Goal: Complete application form

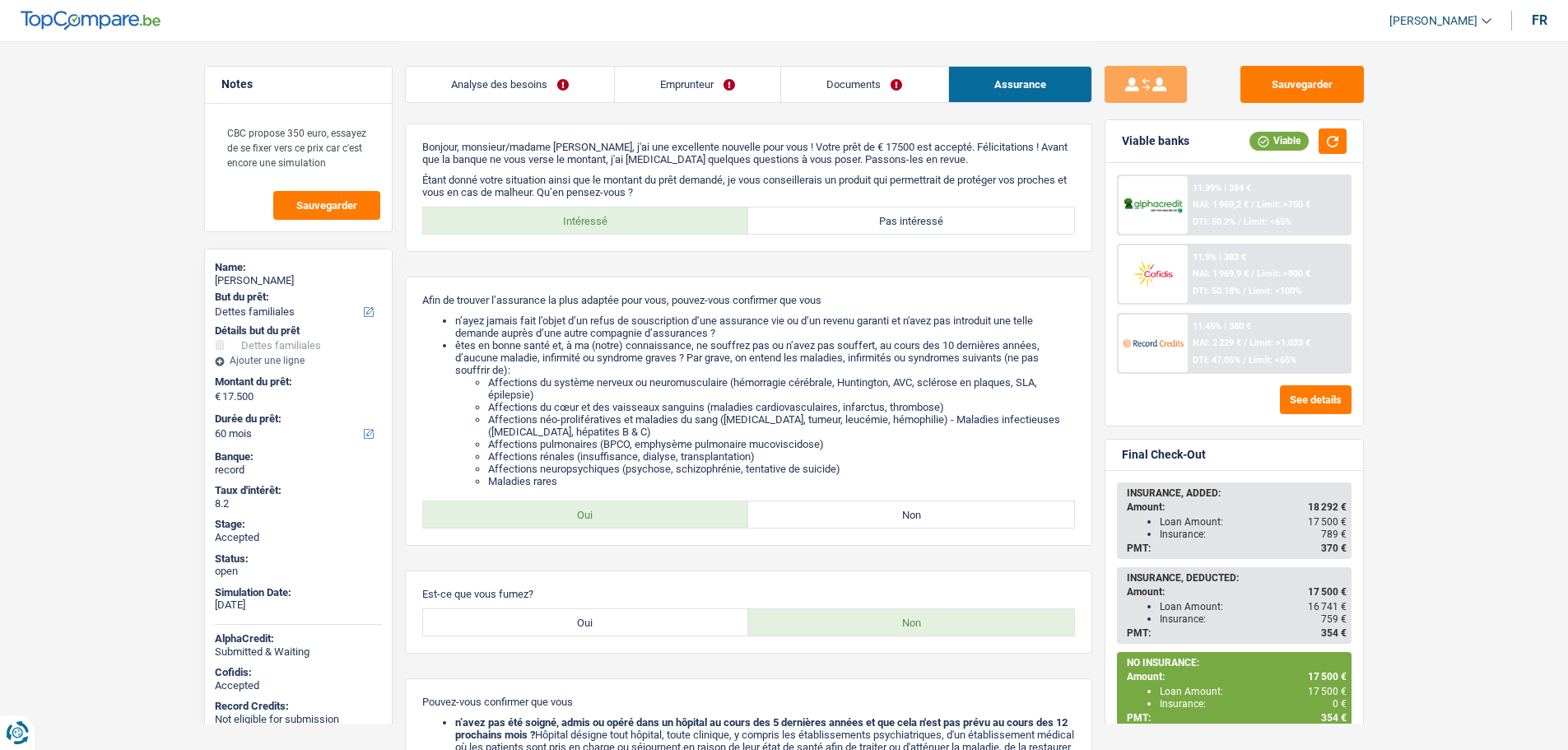
select select "familyDebt"
select select "60"
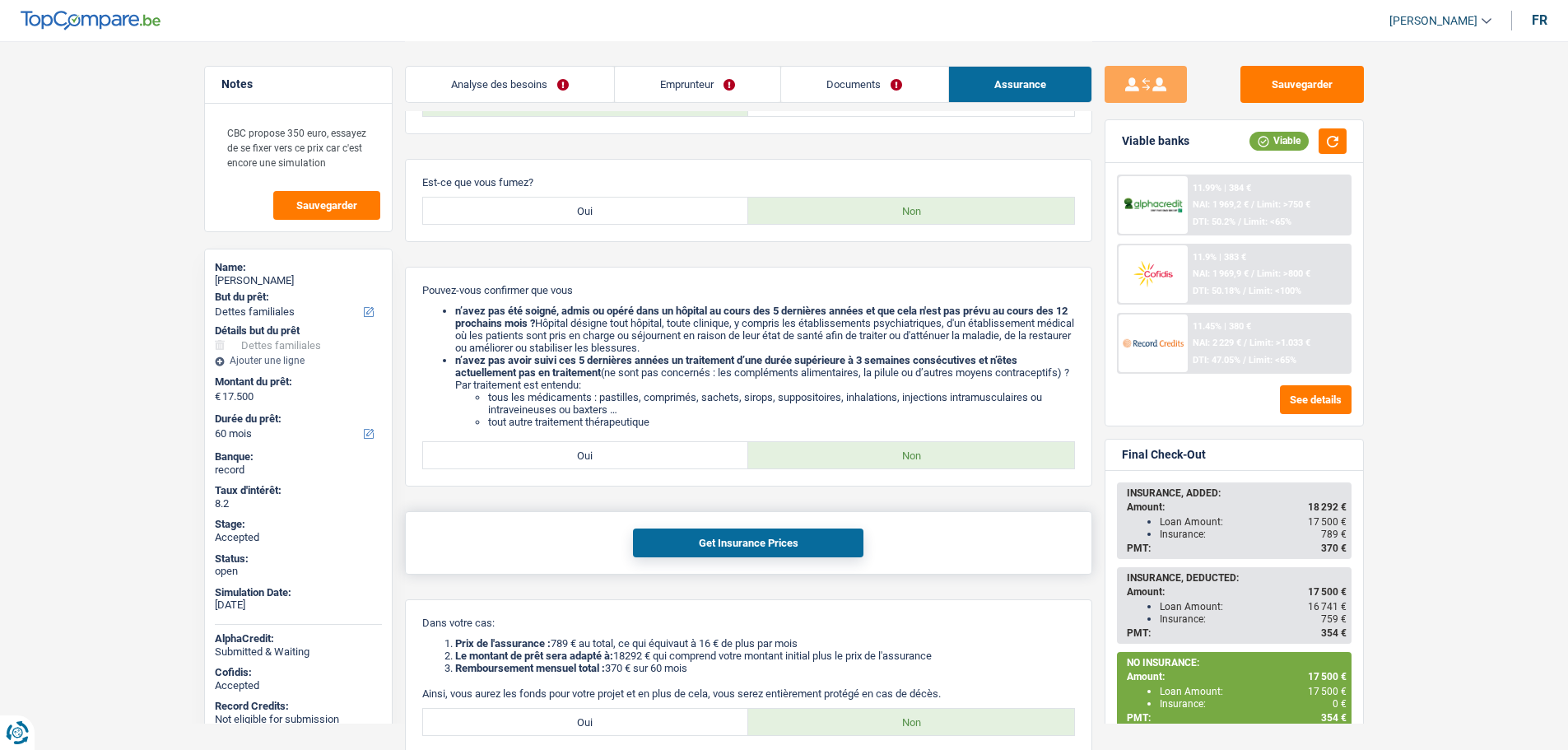
click at [666, 536] on button "Get Insurance Prices" at bounding box center [748, 542] width 231 height 29
click at [615, 710] on label "Oui" at bounding box center [586, 721] width 326 height 27
click at [615, 710] on input "Oui" at bounding box center [586, 721] width 326 height 27
radio input "true"
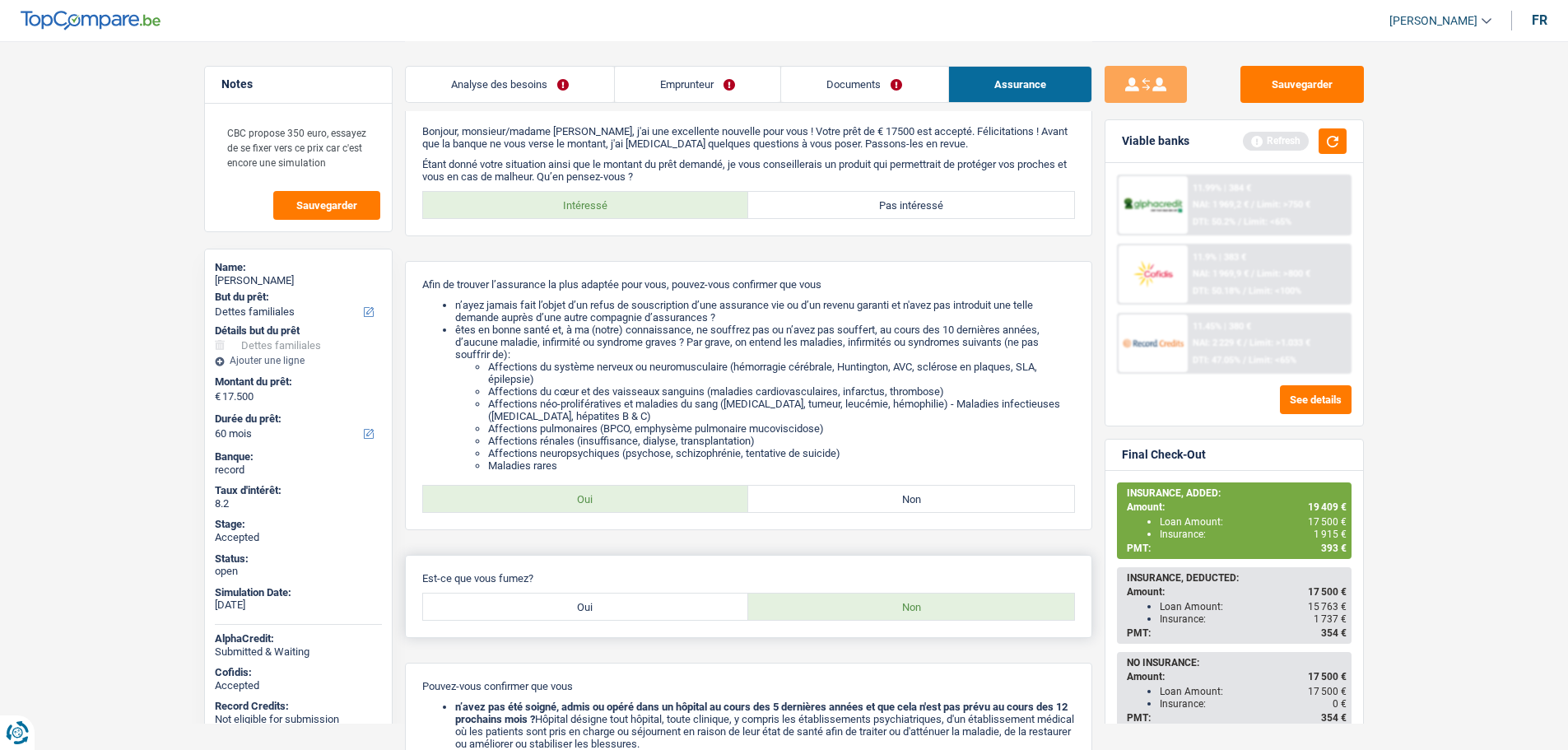
scroll to position [0, 0]
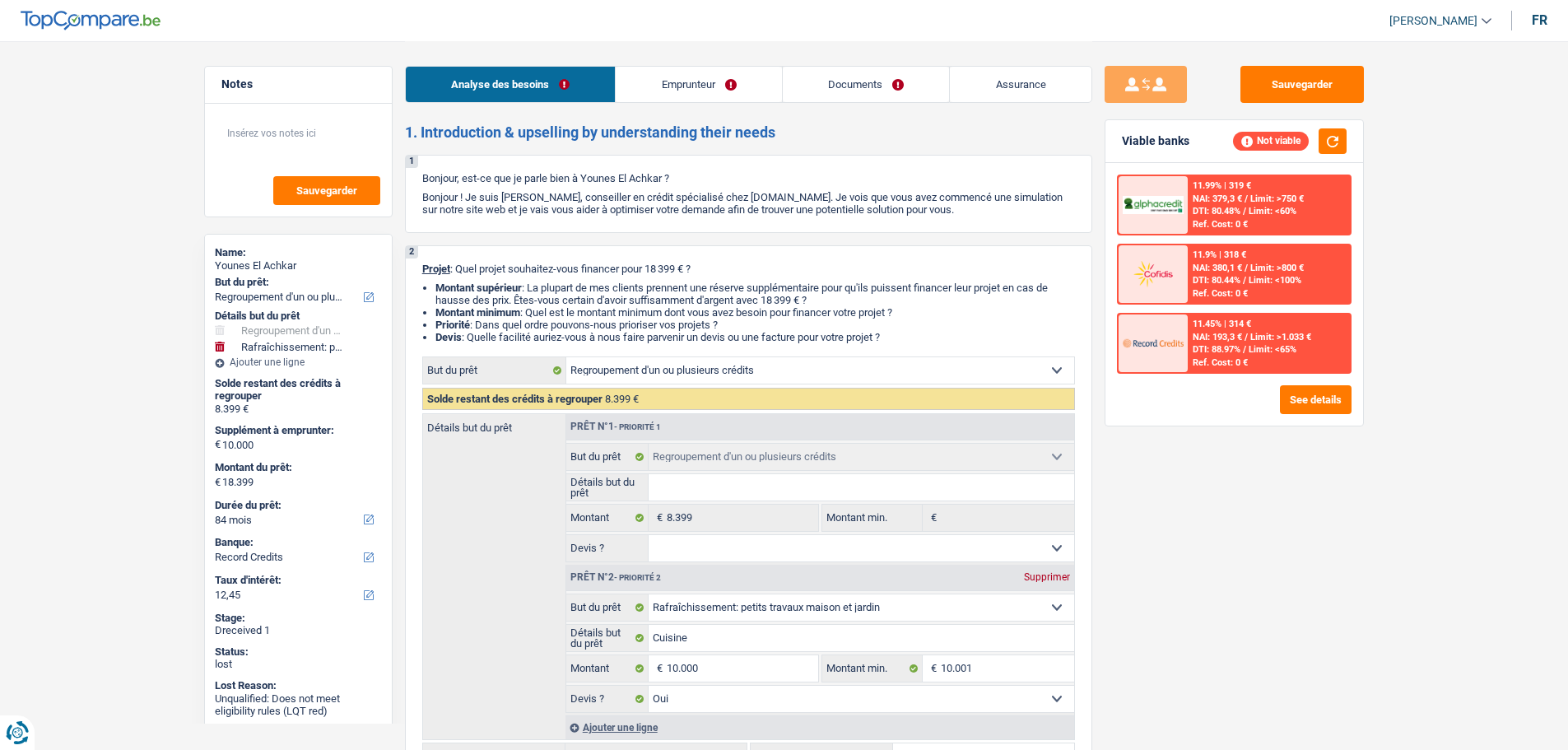
select select "refinancing"
select select "houseOrGarden"
select select "84"
select select "record credits"
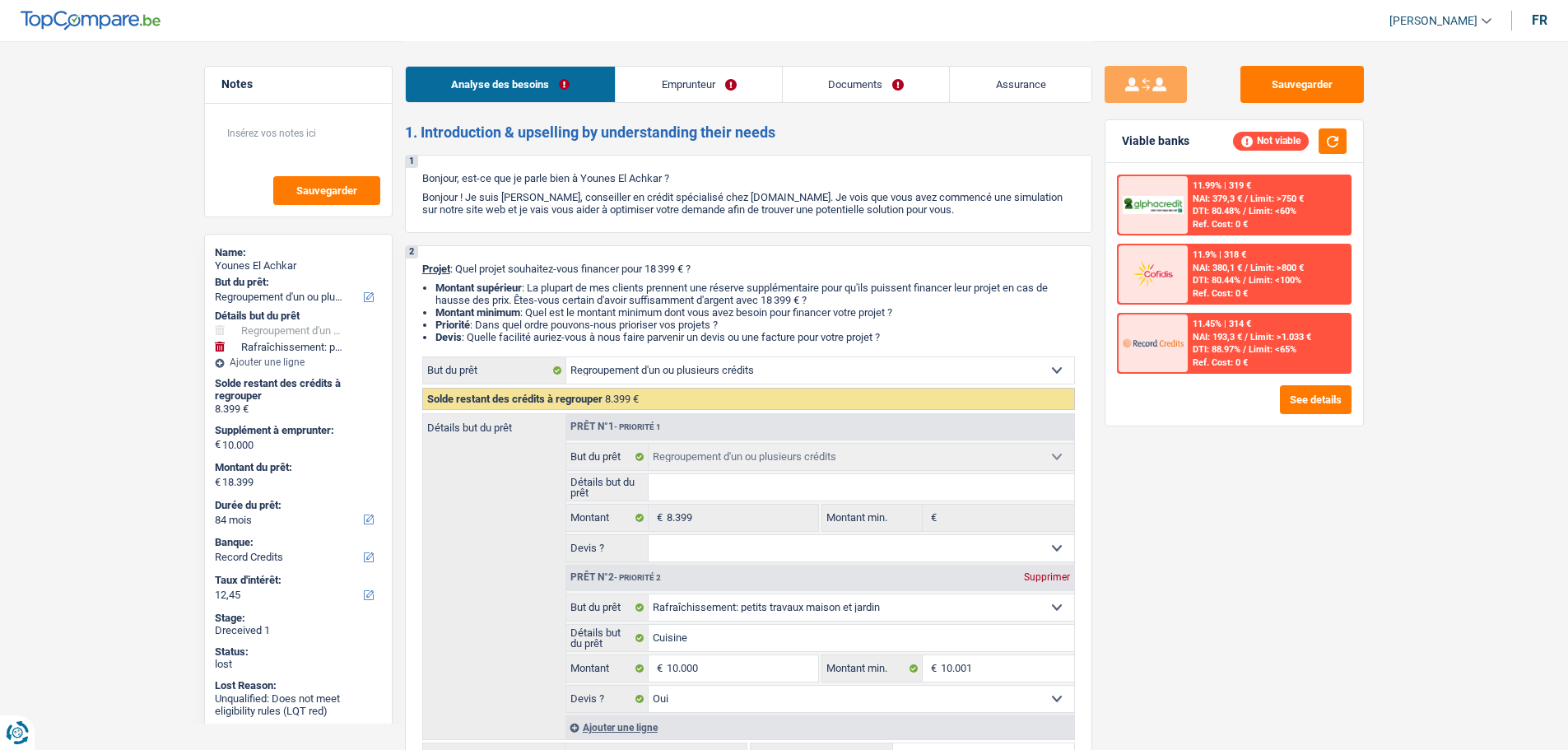
select select "refinancing"
select select "houseOrGarden"
select select "yes"
select select "84"
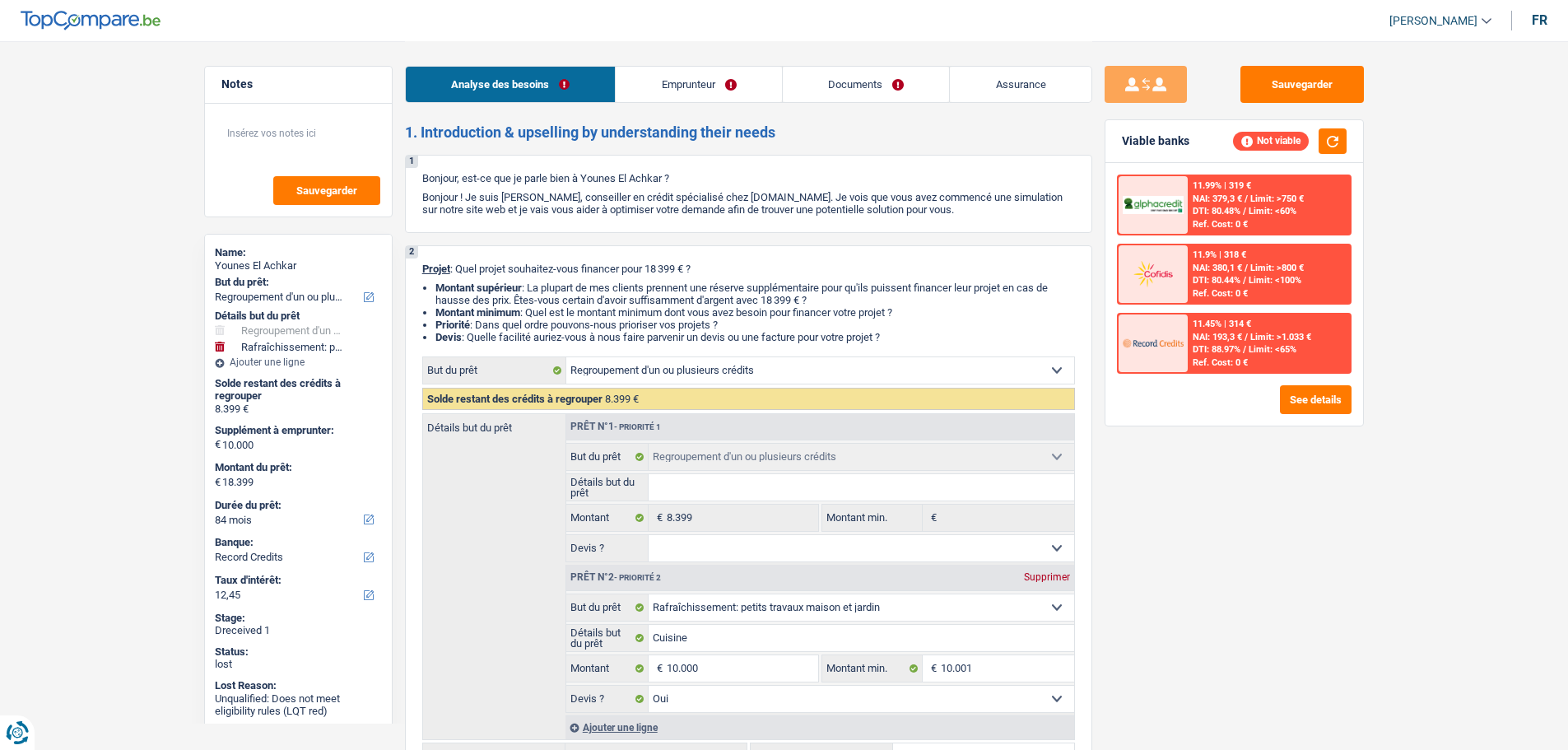
select select "independent"
select select "netSalary"
select select "ownerWithMortgage"
select select "mortgage"
select select "300"
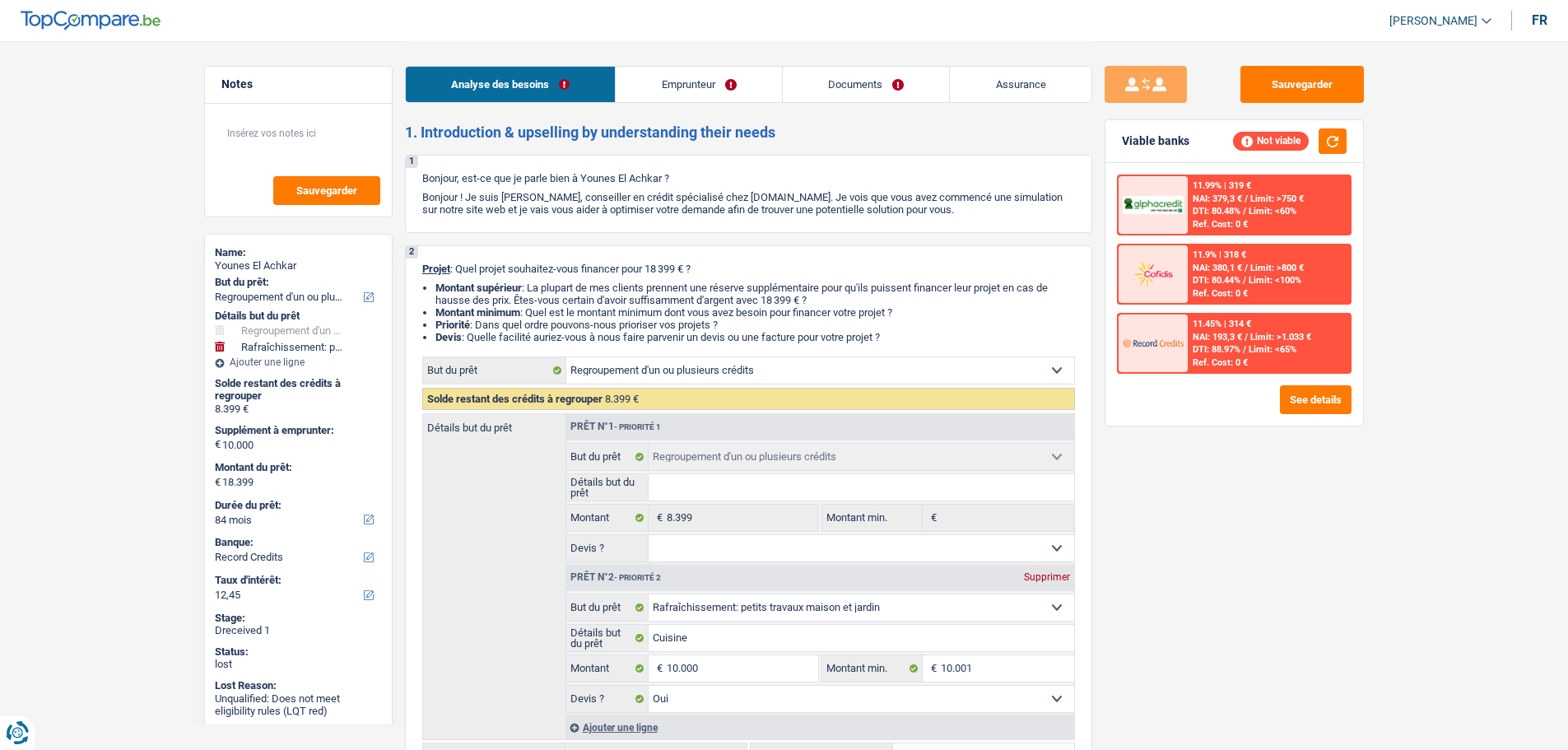
select select "personalLoan"
select select "60"
select select "refinancing"
select select "houseOrGarden"
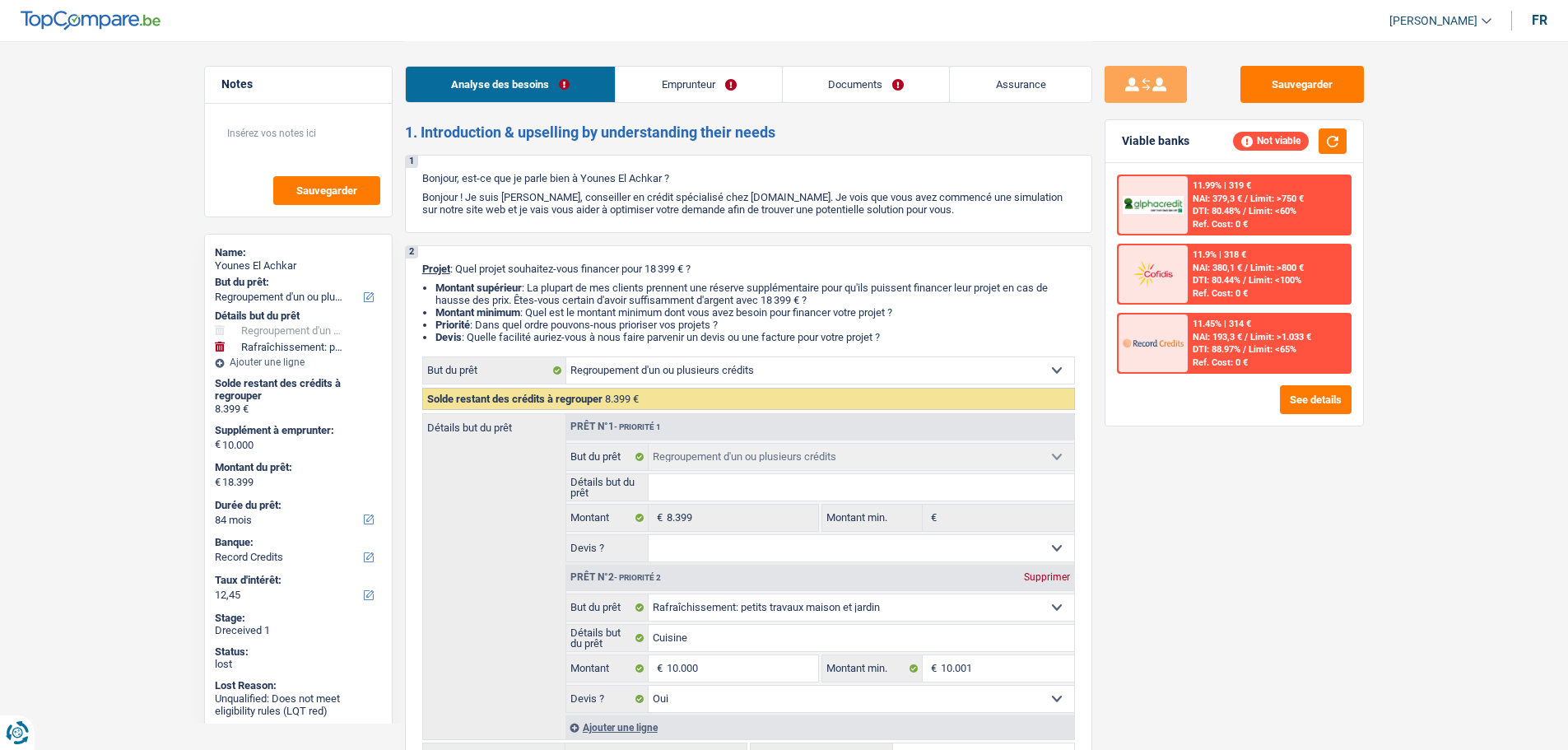
select select "yes"
select select "84"
click at [845, 83] on link "Documents" at bounding box center [866, 85] width 167 height 35
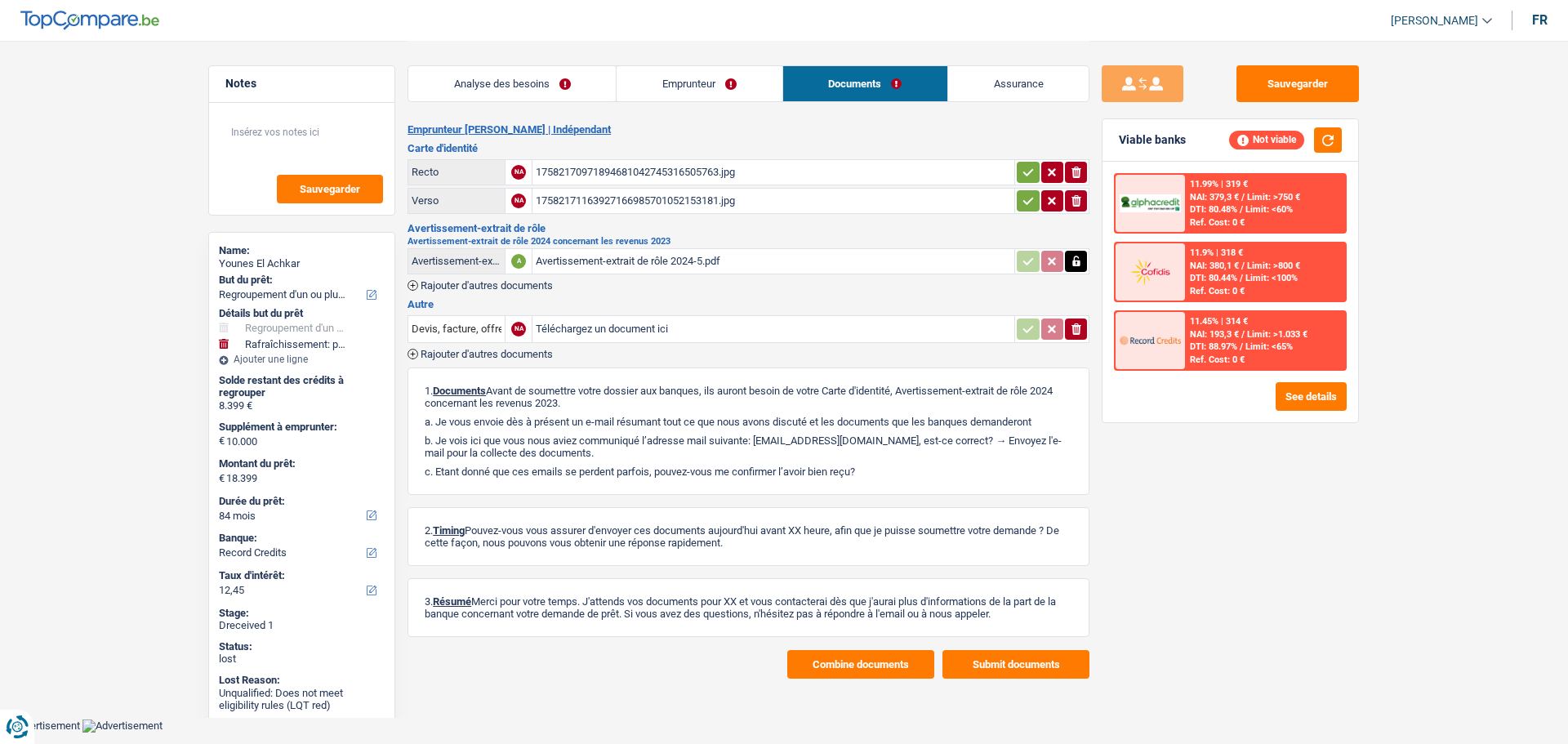
click at [867, 667] on button "Combine documents" at bounding box center [861, 664] width 147 height 28
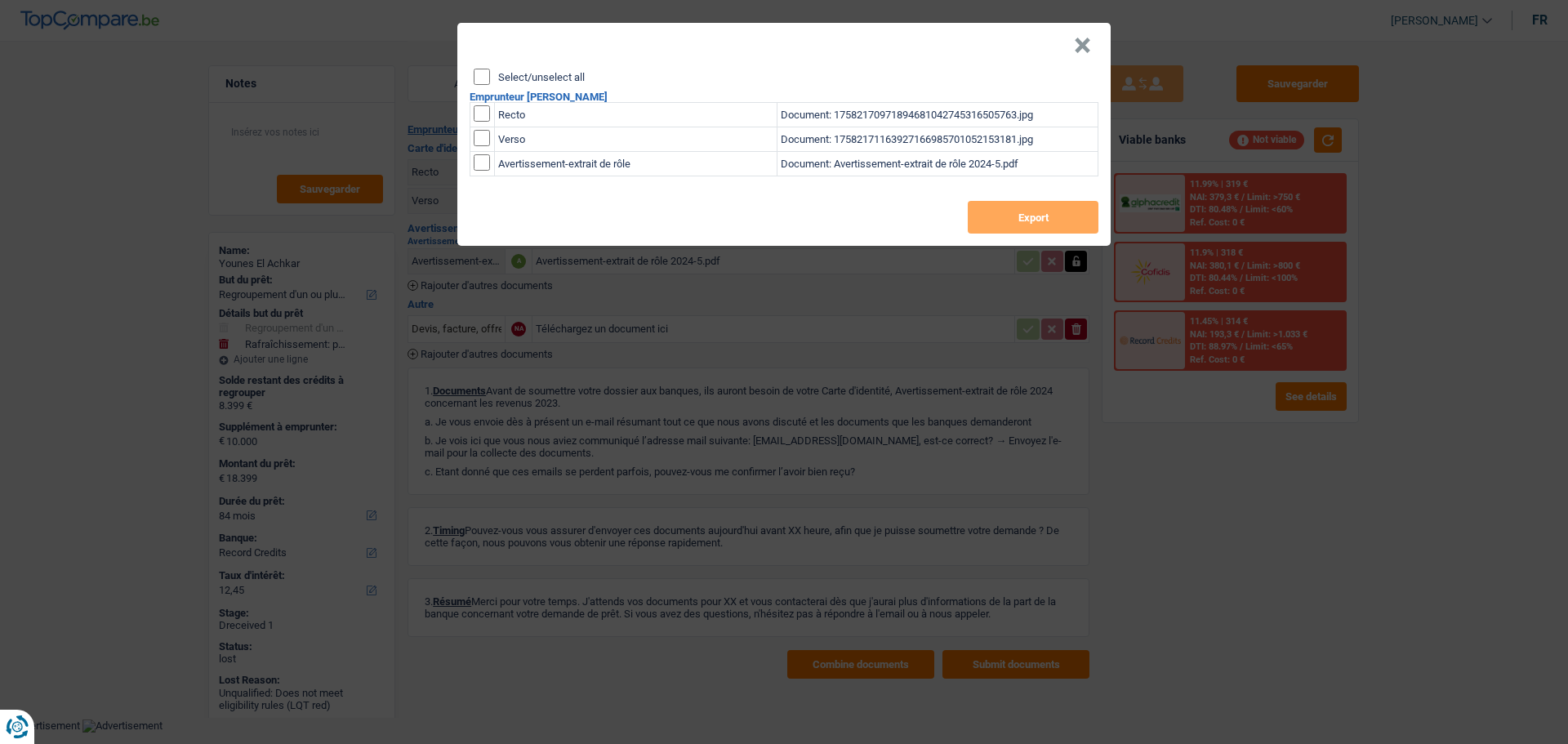
click at [534, 83] on div "Select/unselect all" at bounding box center [785, 76] width 625 height 17
click at [527, 77] on label "Select/unselect all" at bounding box center [541, 76] width 86 height 11
click at [490, 77] on input "Select/unselect all" at bounding box center [481, 76] width 17 height 17
checkbox input "true"
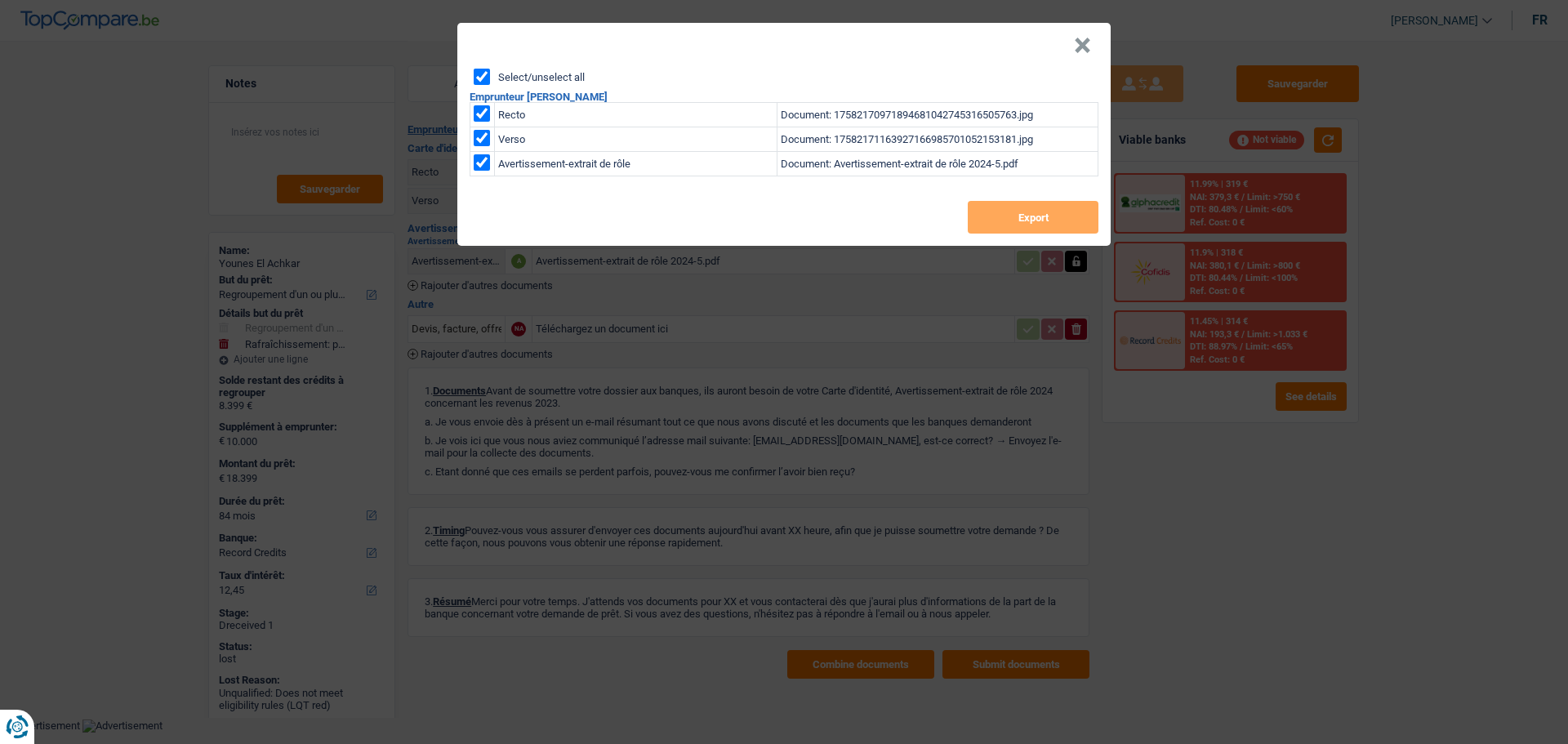
checkbox input "true"
click at [1051, 220] on button "Export" at bounding box center [1033, 216] width 131 height 32
click at [1080, 46] on button "×" at bounding box center [1083, 45] width 18 height 17
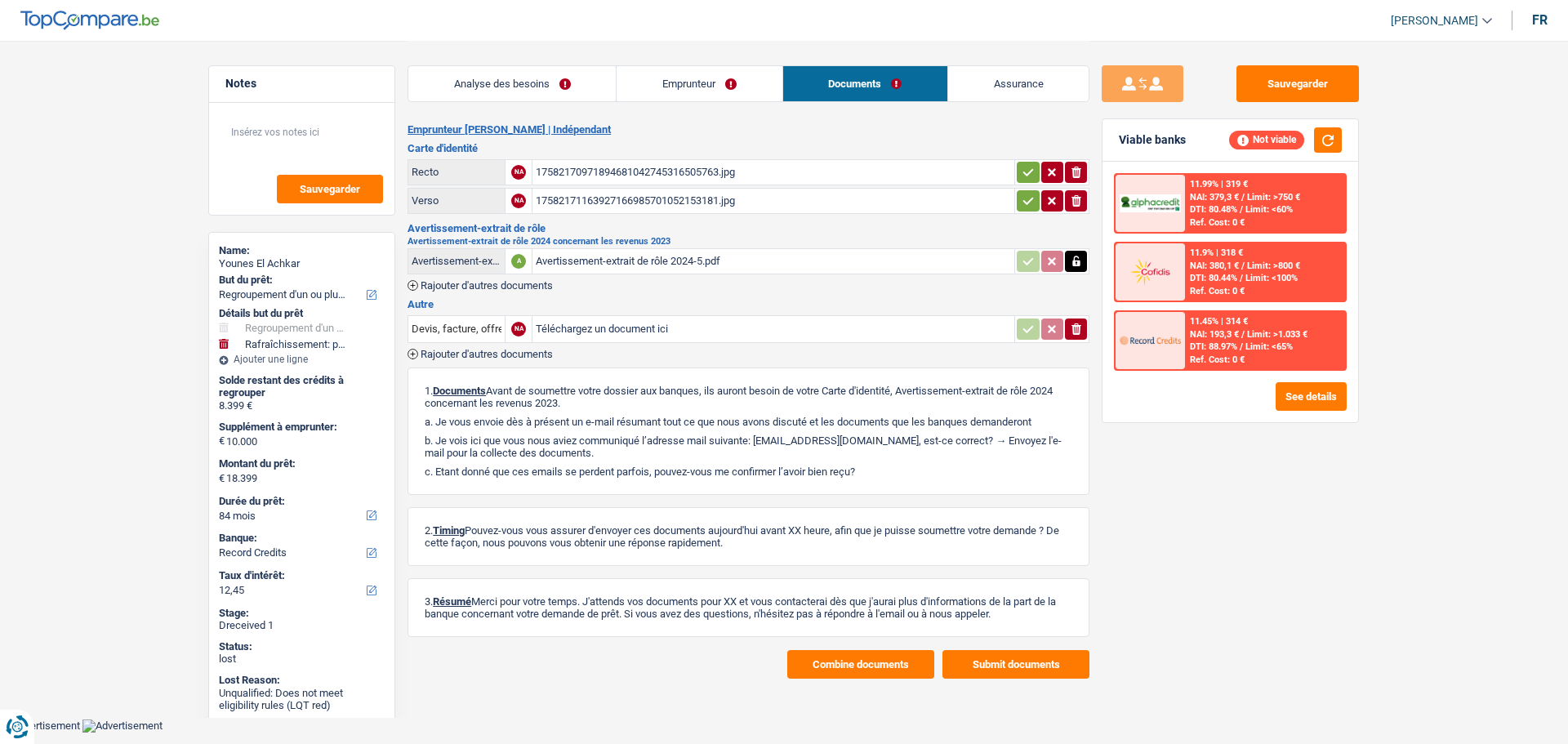
click at [674, 91] on link "Emprunteur" at bounding box center [698, 84] width 165 height 35
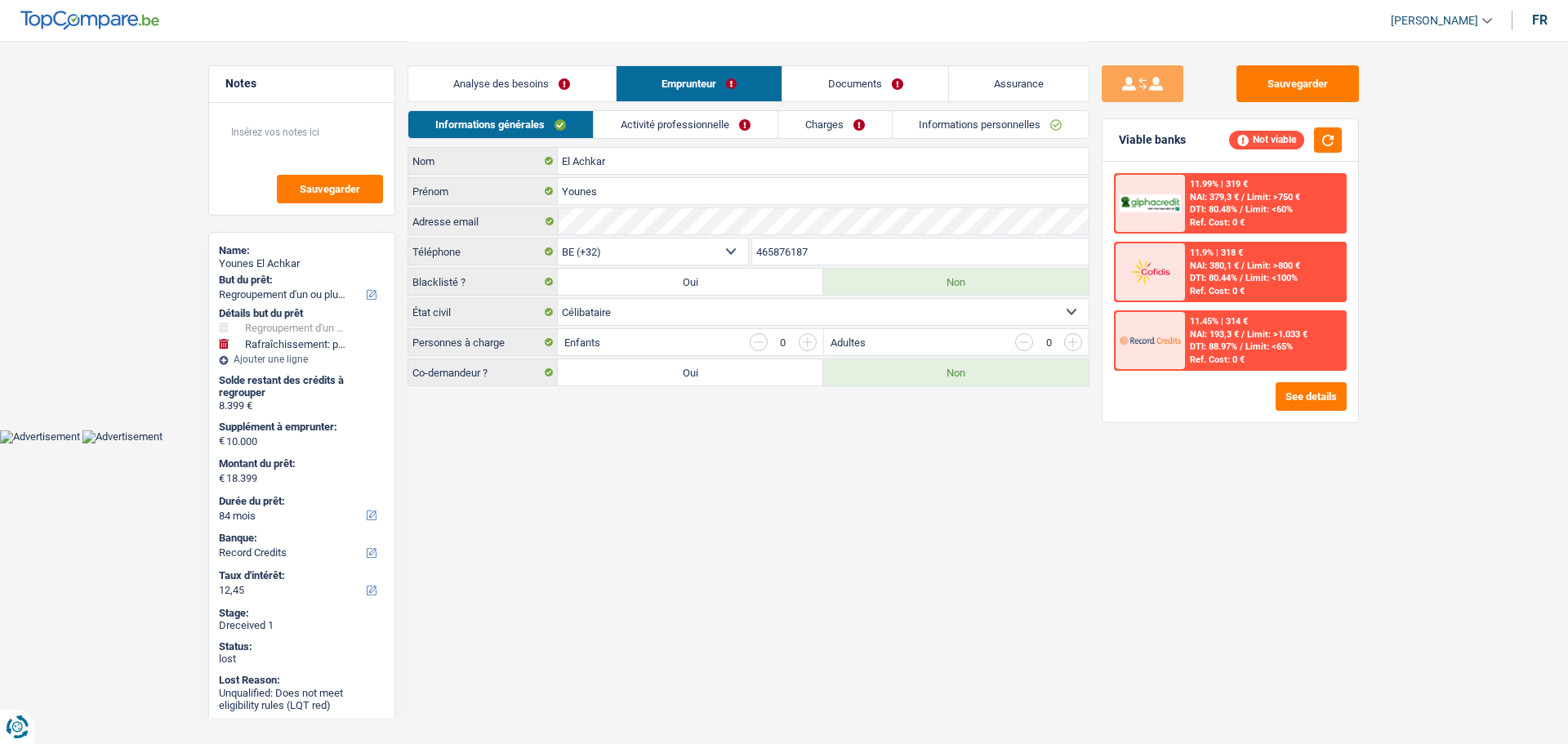
click at [832, 120] on link "Charges" at bounding box center [835, 125] width 113 height 27
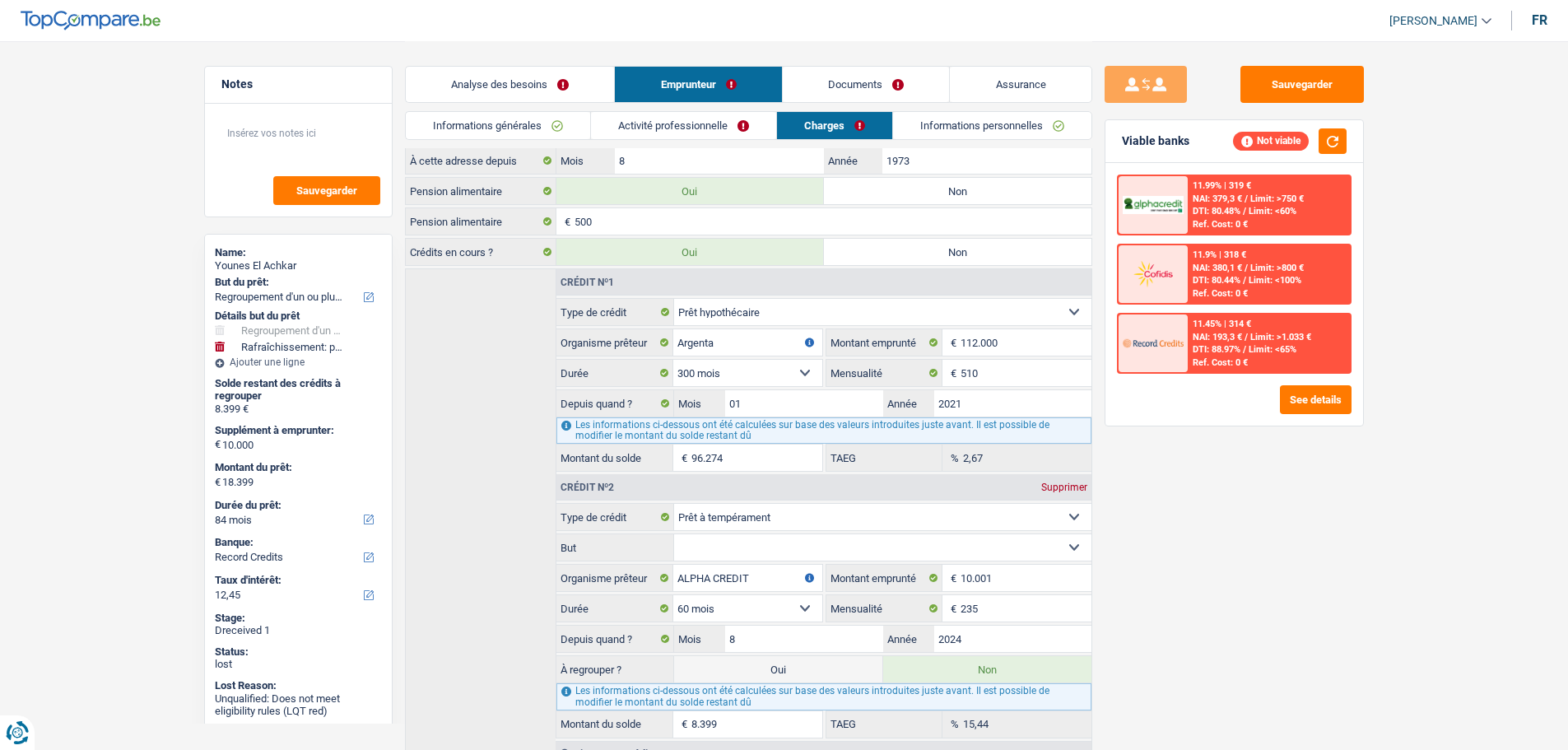
scroll to position [227, 0]
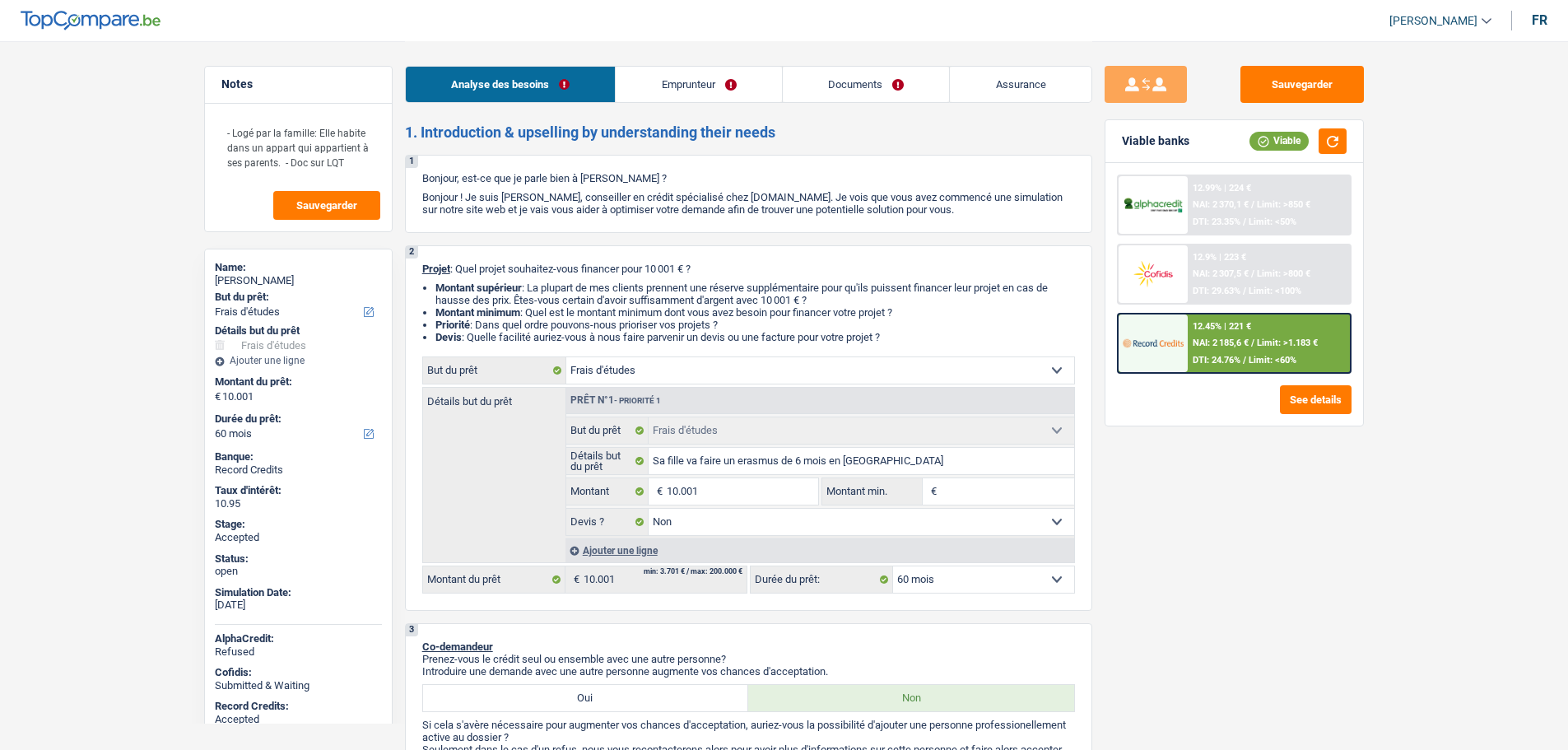
select select "study"
select select "60"
select select "study"
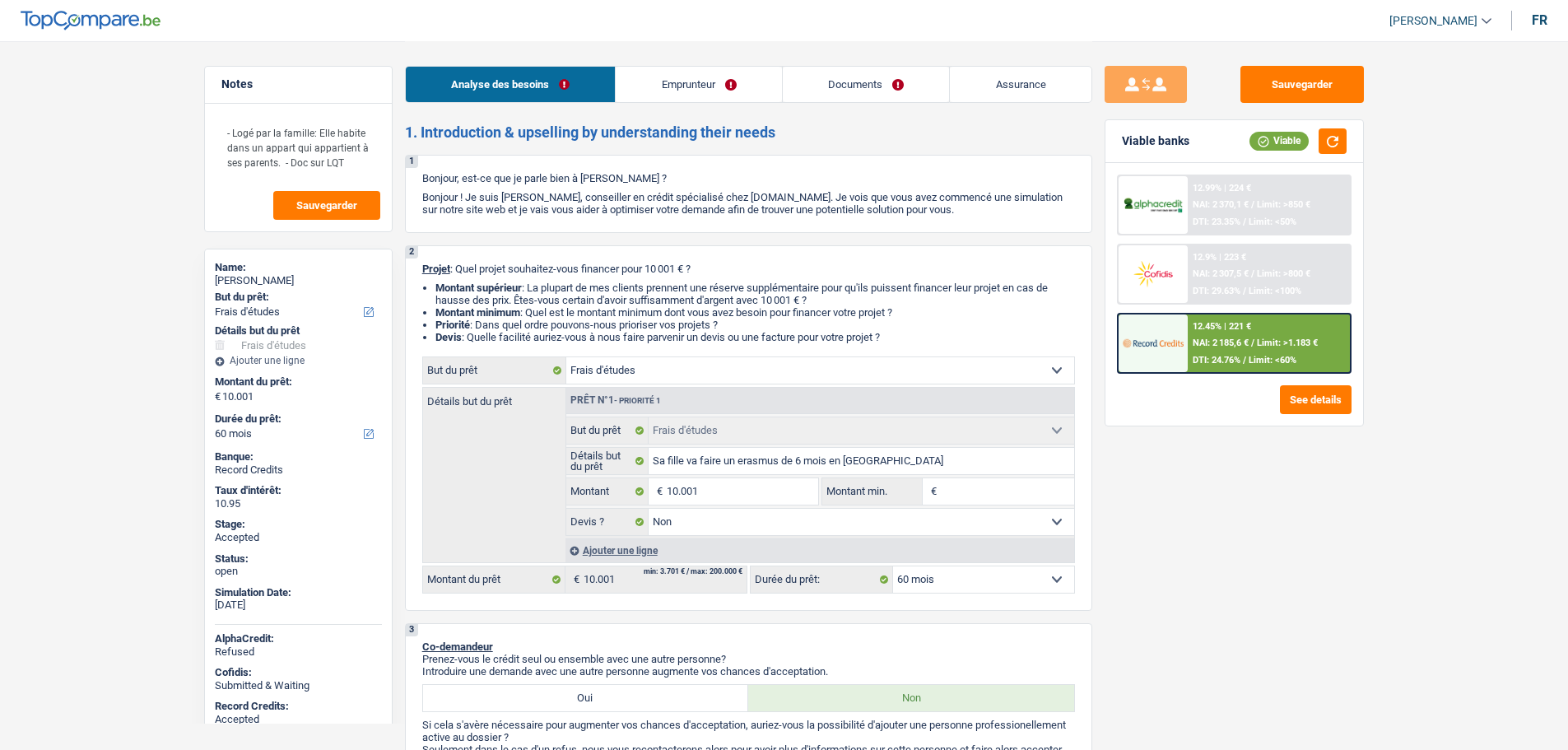
select select "false"
select select "60"
select select "privateEmployee"
select select "netSalary"
select select "alimony"
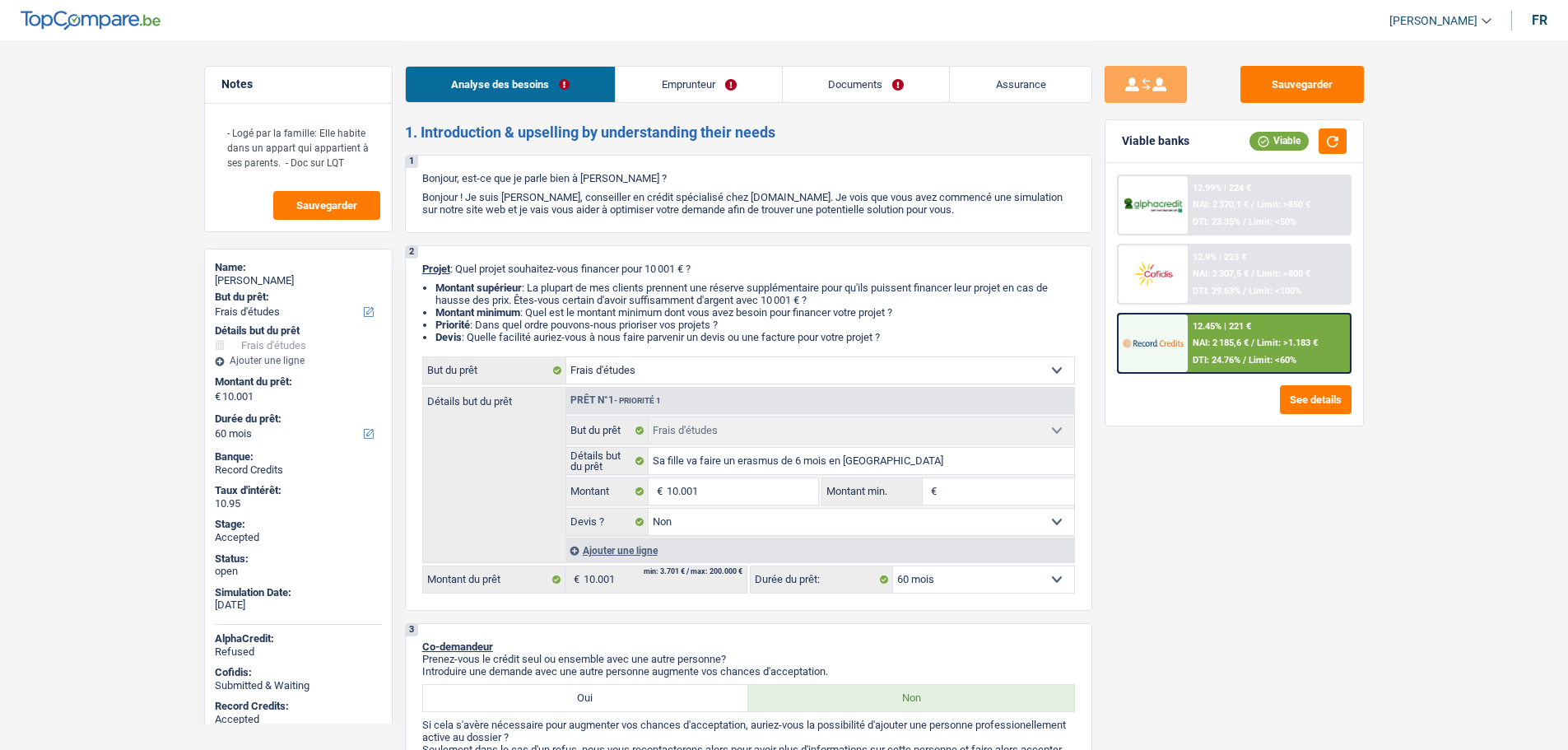
select select "familyAllowances"
select select "mealVouchers"
select select "liveWithParents"
select select "carLoan"
select select "60"
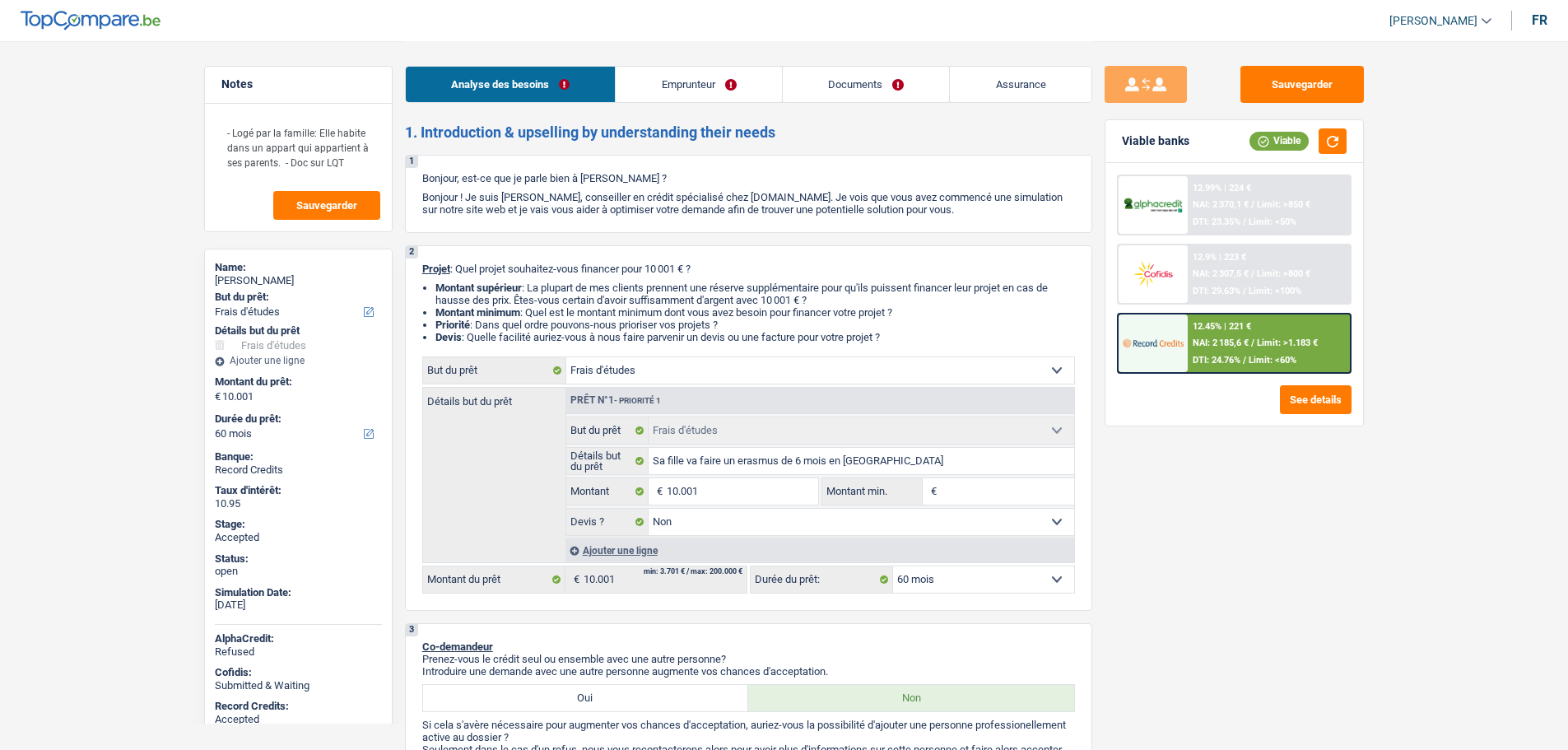
select select "study"
select select "false"
select select "60"
click at [843, 84] on link "Documents" at bounding box center [866, 85] width 167 height 35
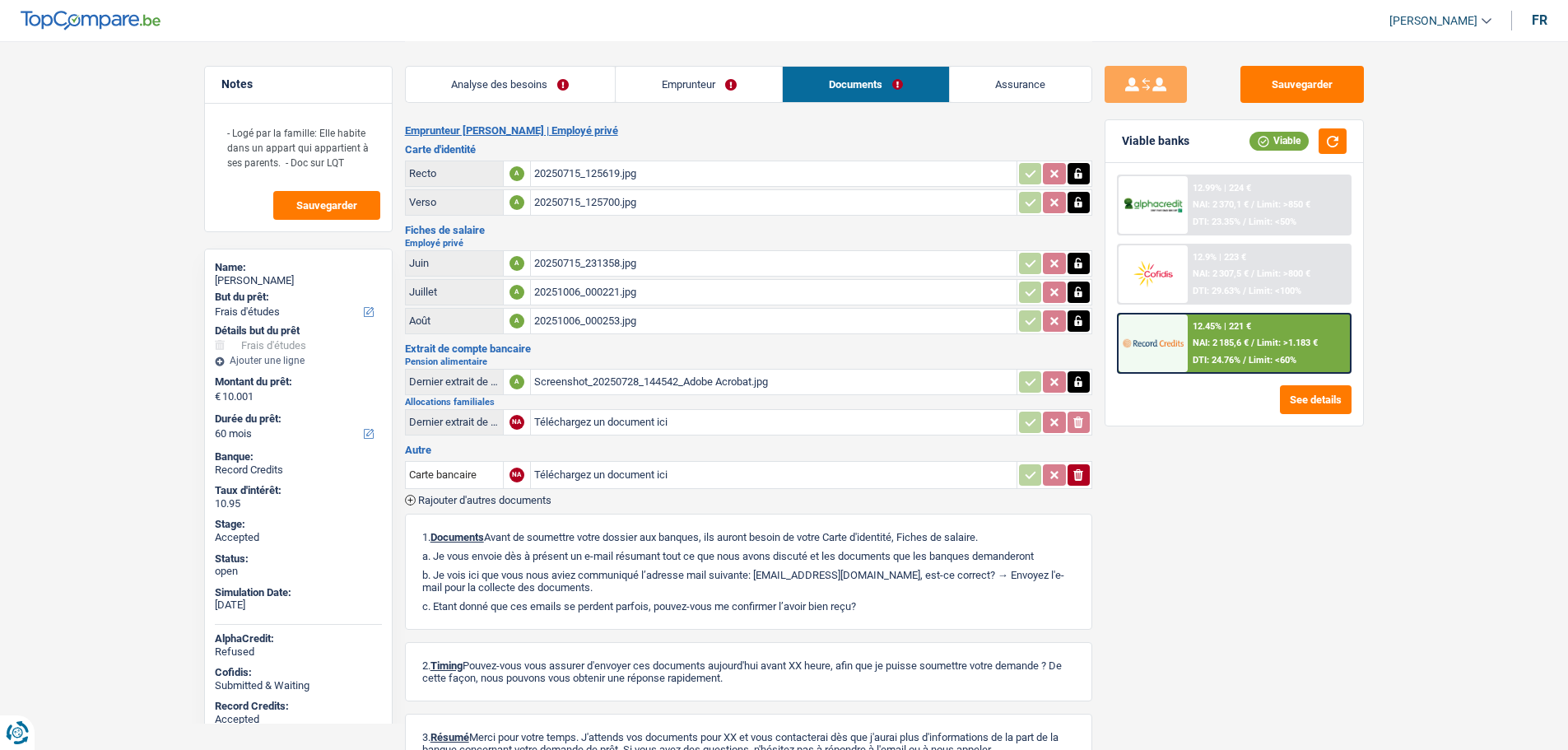
click at [1051, 88] on link "Assurance" at bounding box center [1021, 85] width 142 height 35
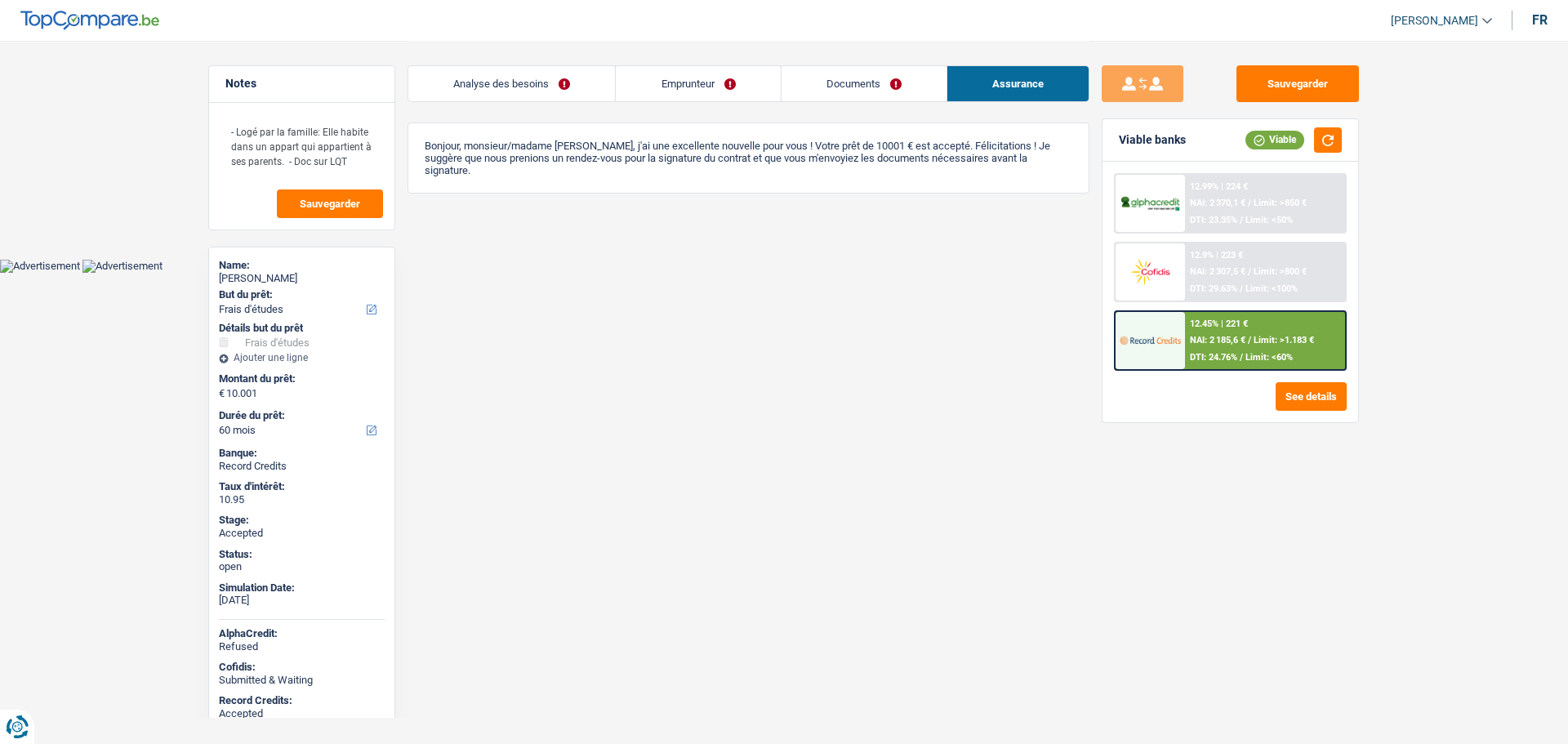
click at [690, 88] on link "Emprunteur" at bounding box center [697, 84] width 164 height 35
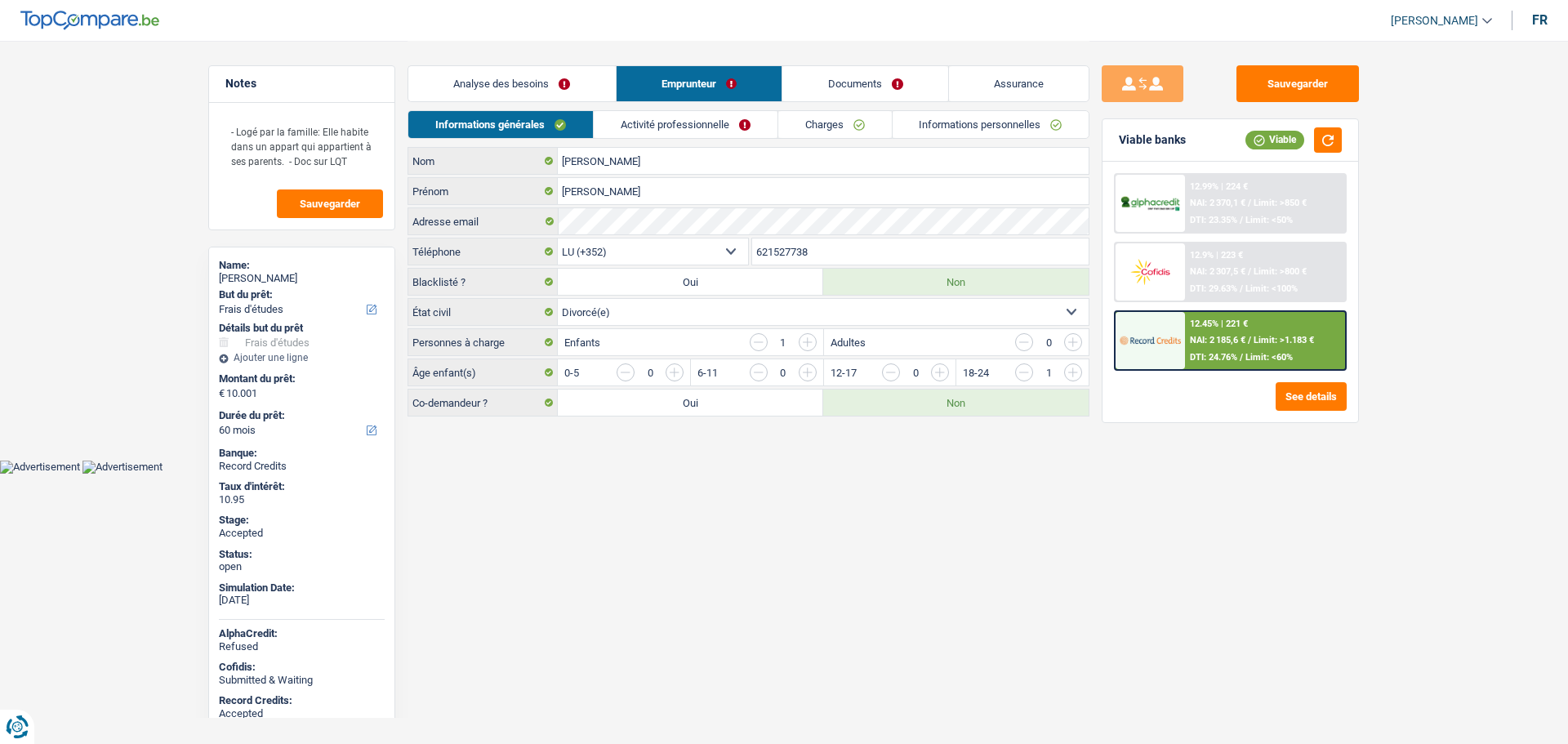
click at [648, 117] on link "Activité professionnelle" at bounding box center [686, 125] width 184 height 27
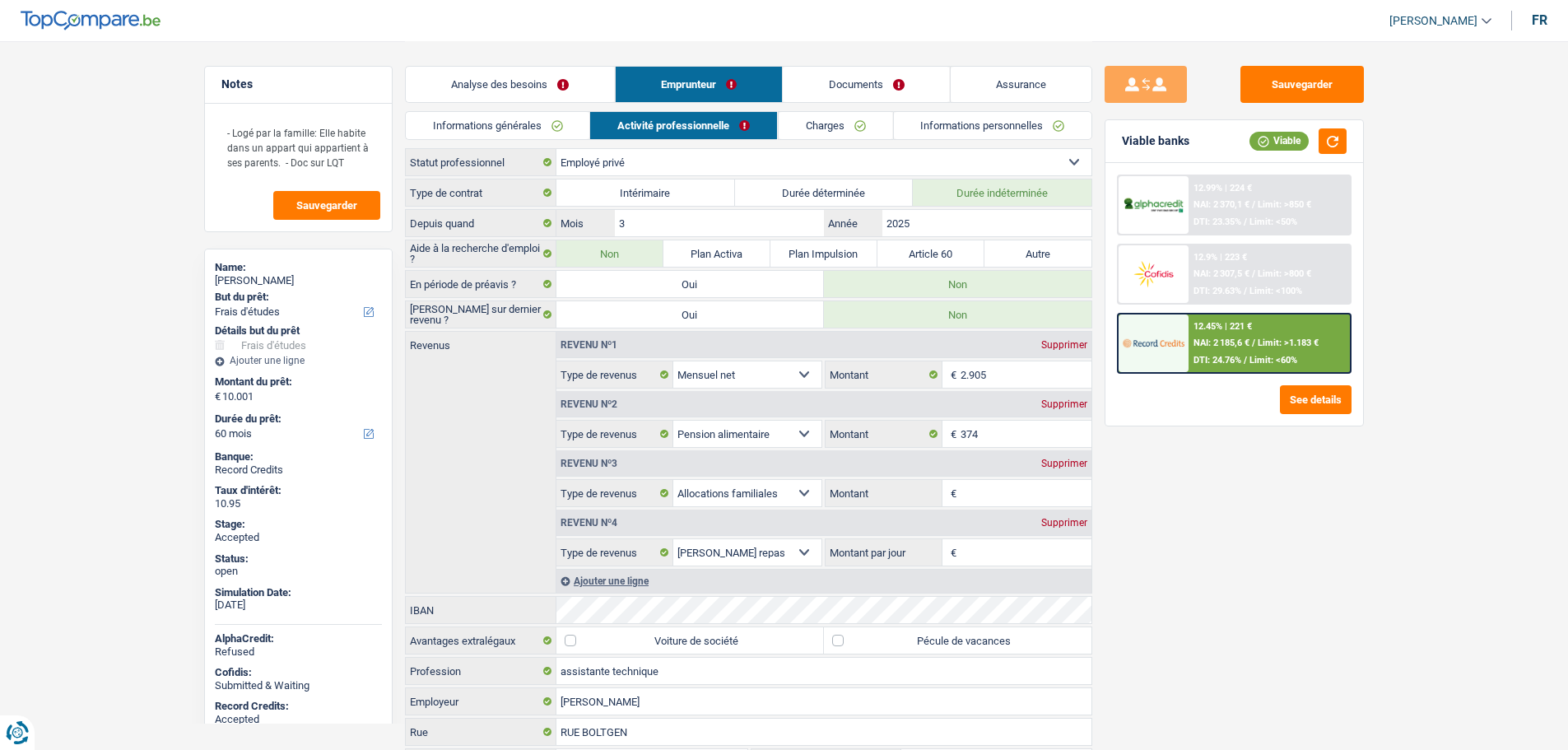
click at [825, 127] on link "Charges" at bounding box center [835, 126] width 114 height 28
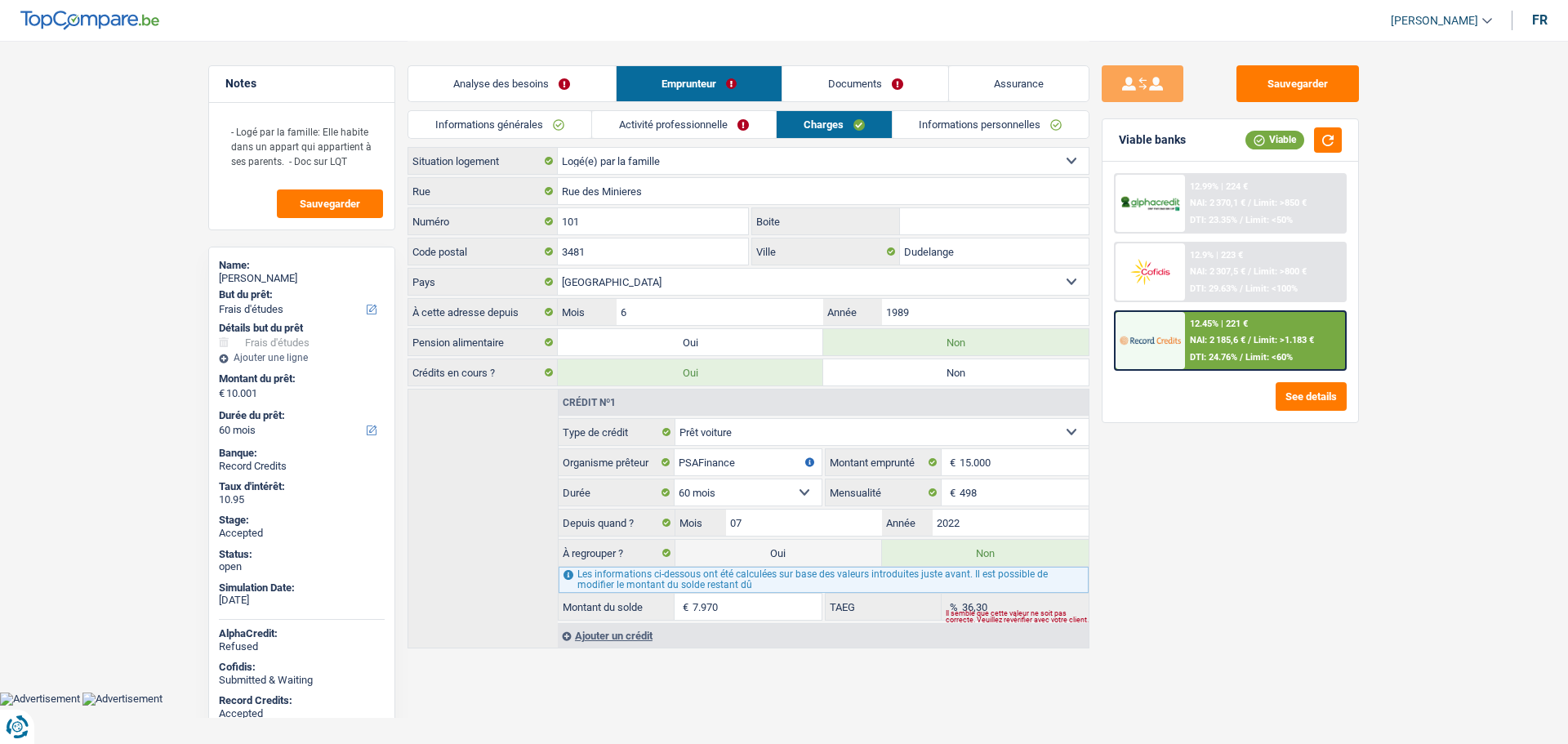
click at [645, 124] on link "Activité professionnelle" at bounding box center [684, 125] width 184 height 27
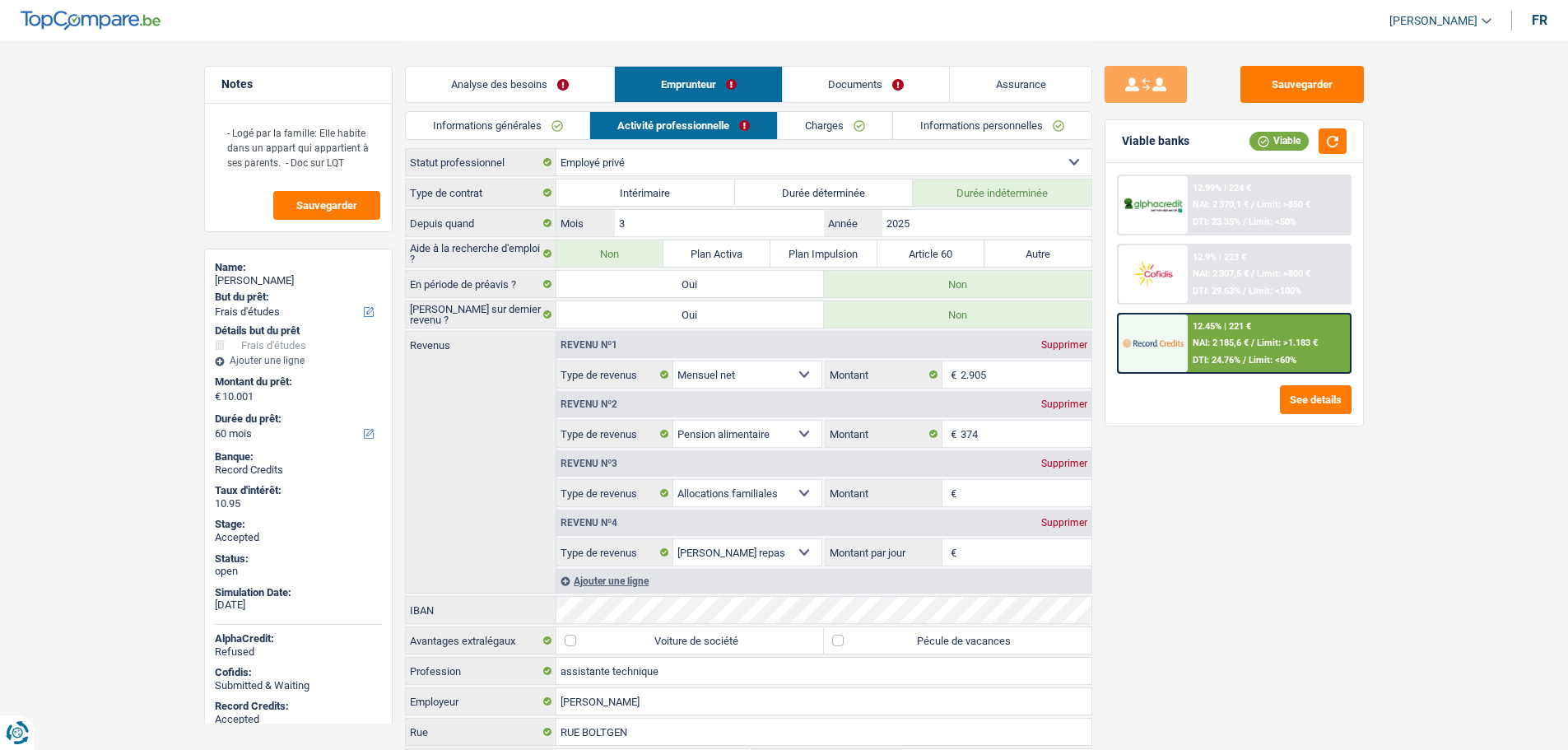
click at [481, 133] on link "Informations générales" at bounding box center [498, 126] width 184 height 28
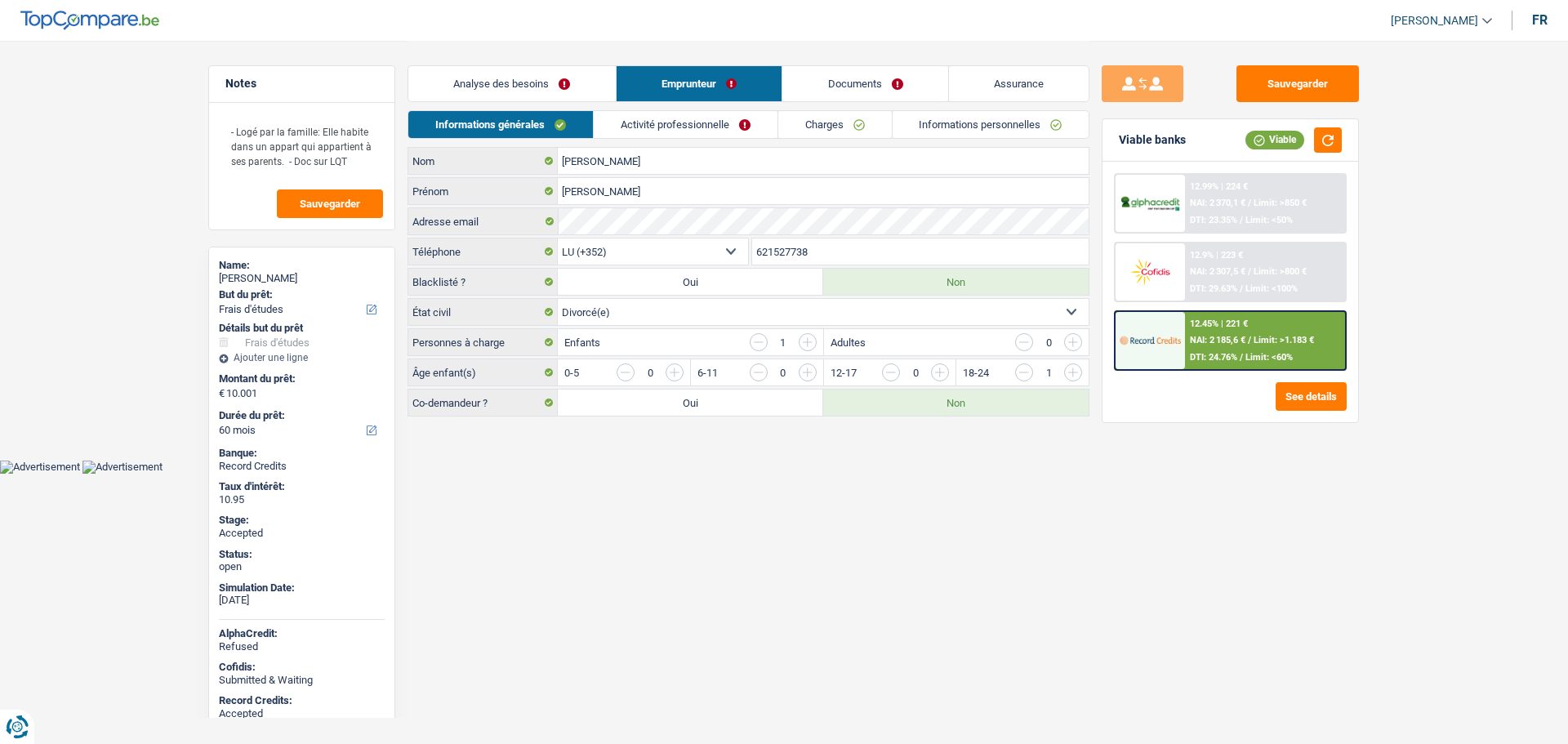
click at [663, 123] on link "Activité professionnelle" at bounding box center [686, 125] width 184 height 27
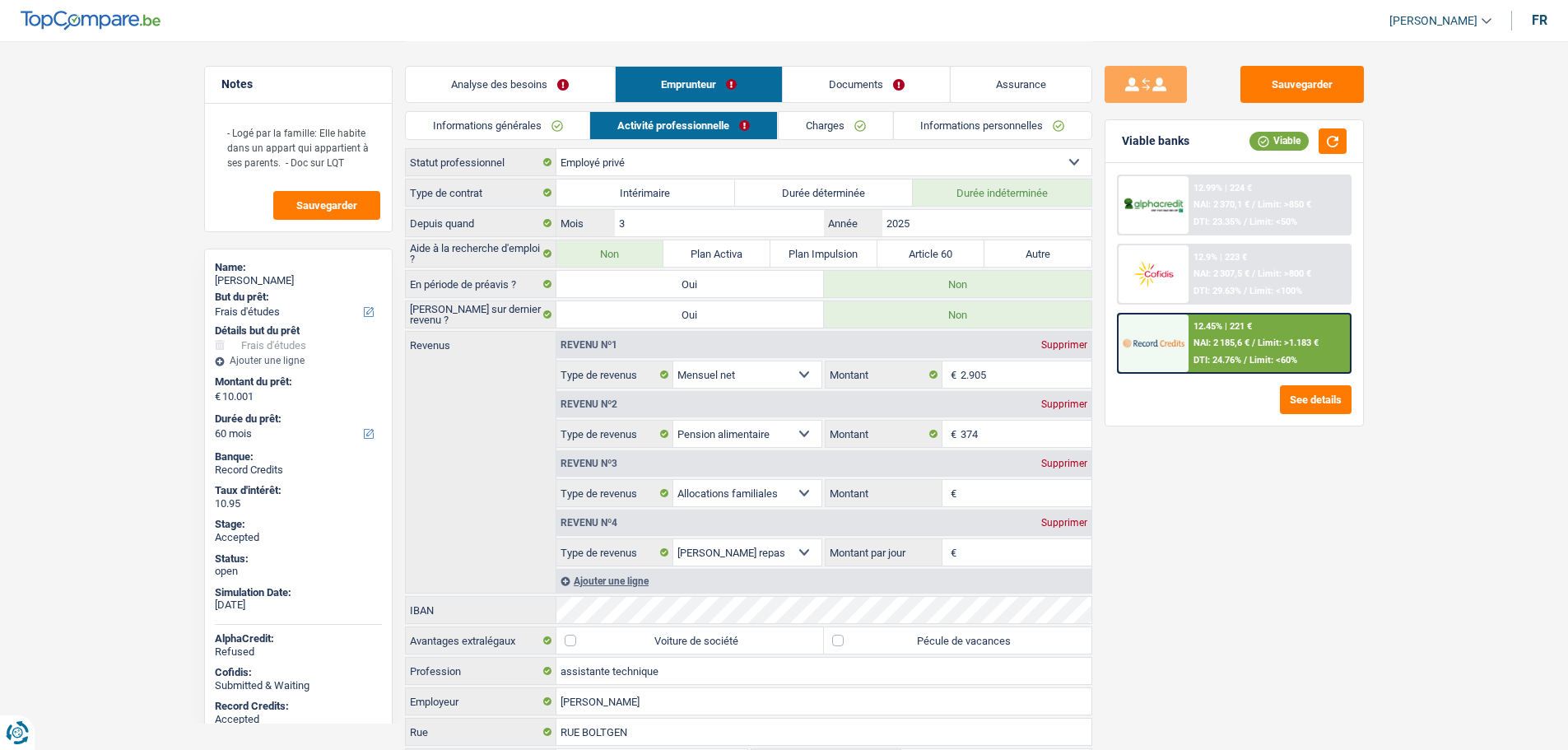
click at [950, 128] on link "Informations personnelles" at bounding box center [992, 126] width 198 height 28
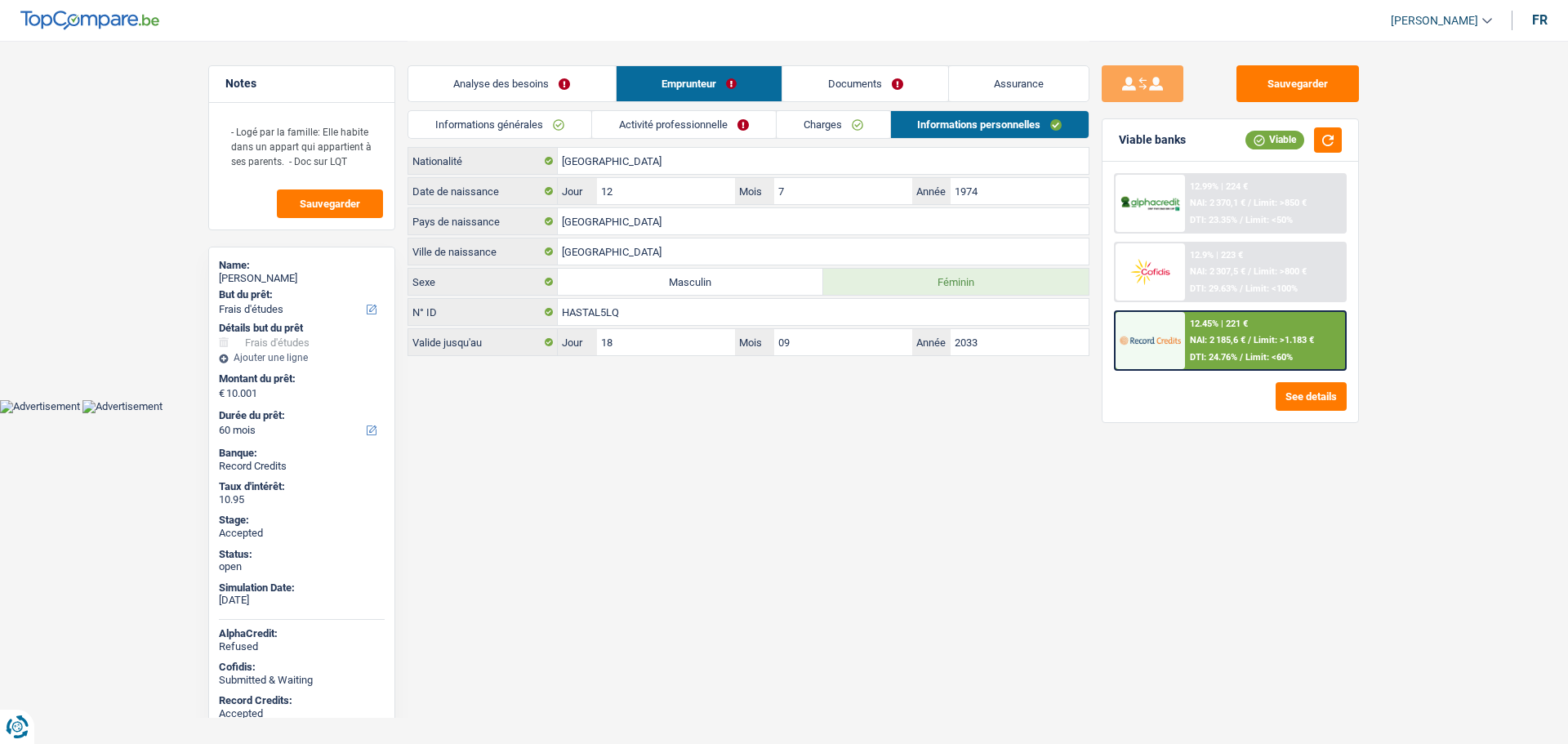
click at [805, 128] on link "Charges" at bounding box center [833, 125] width 113 height 27
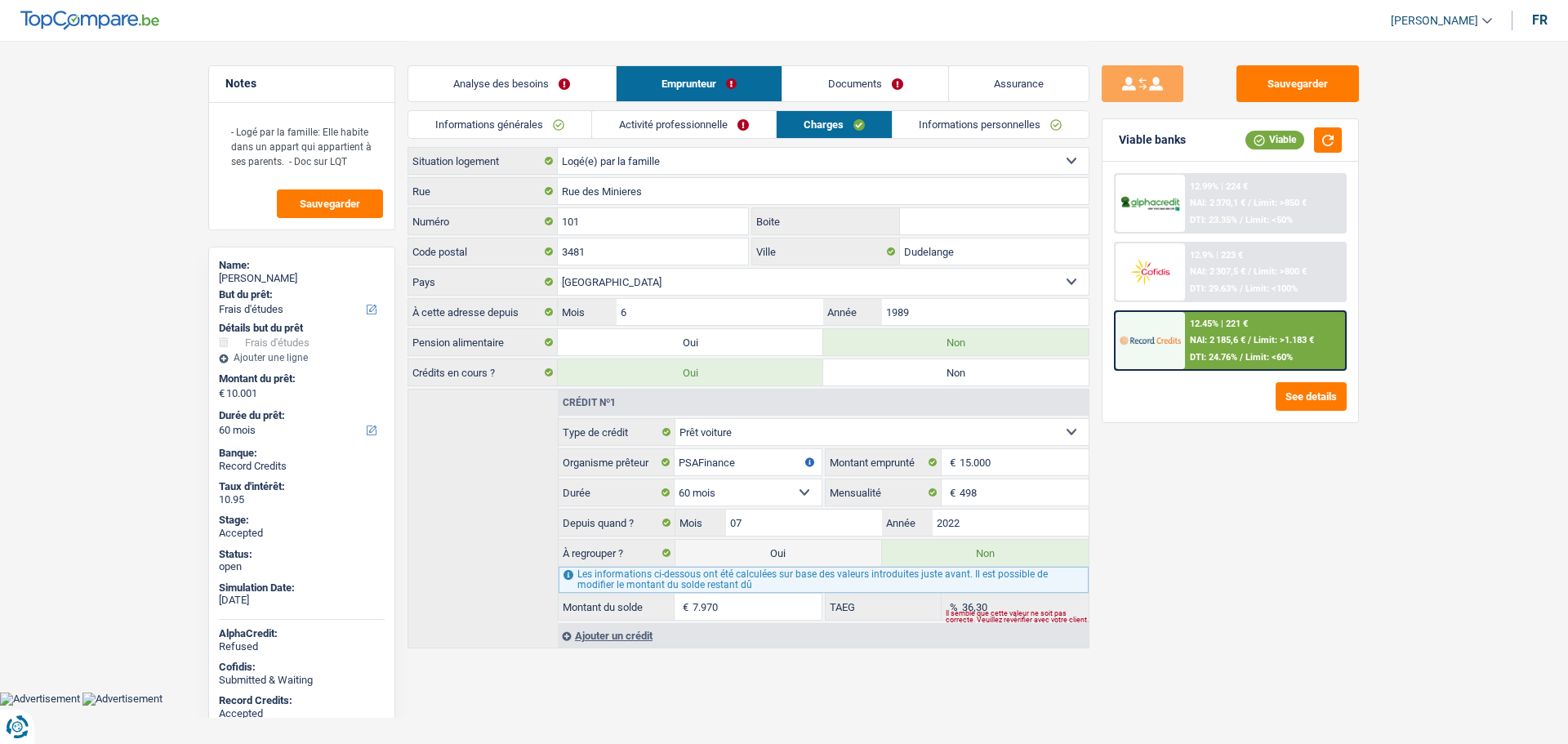
click at [248, 276] on div "Filomena Brandão Da Silva" at bounding box center [301, 278] width 165 height 13
copy div "Filomena Brandão Da Silva"
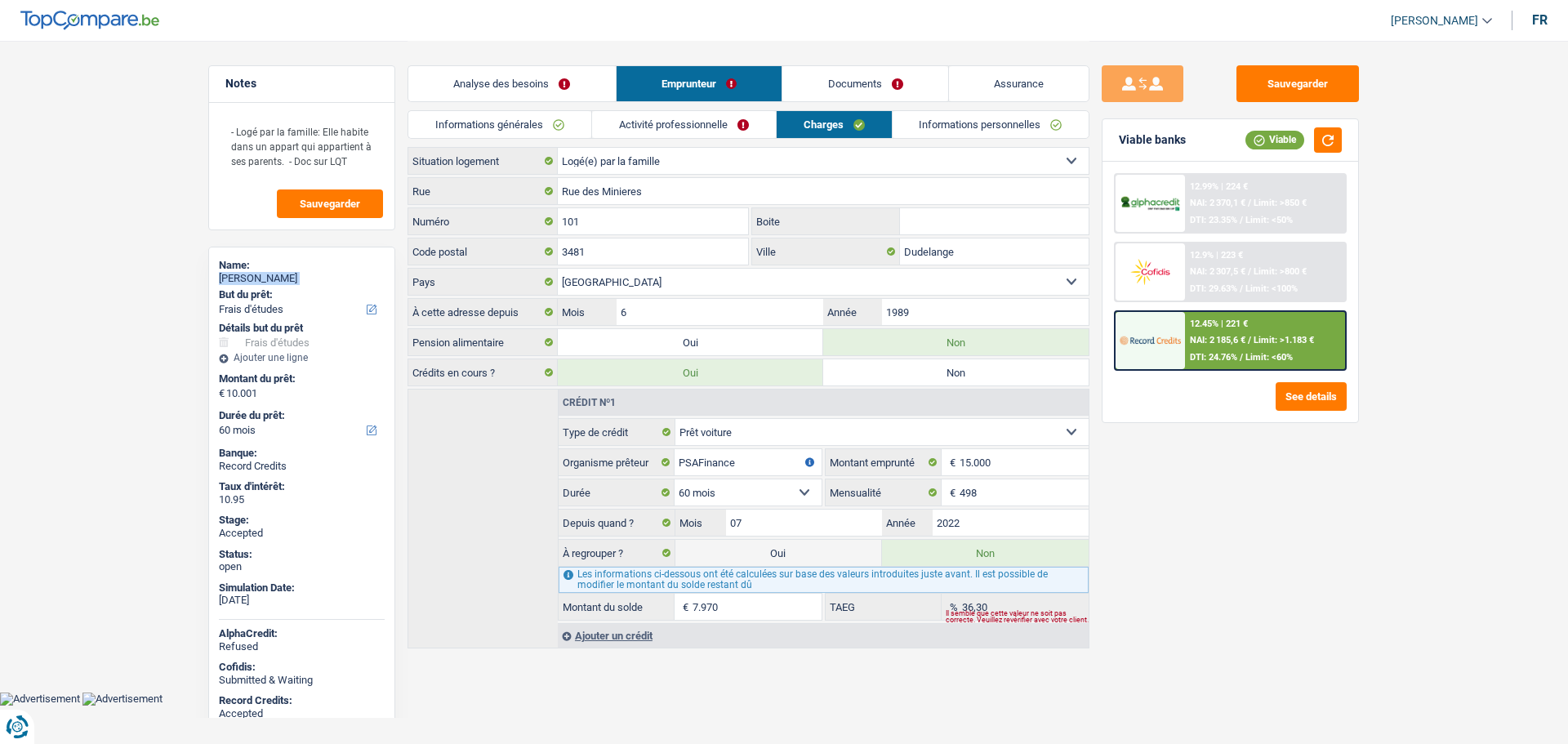
click at [938, 121] on link "Informations personnelles" at bounding box center [990, 125] width 197 height 27
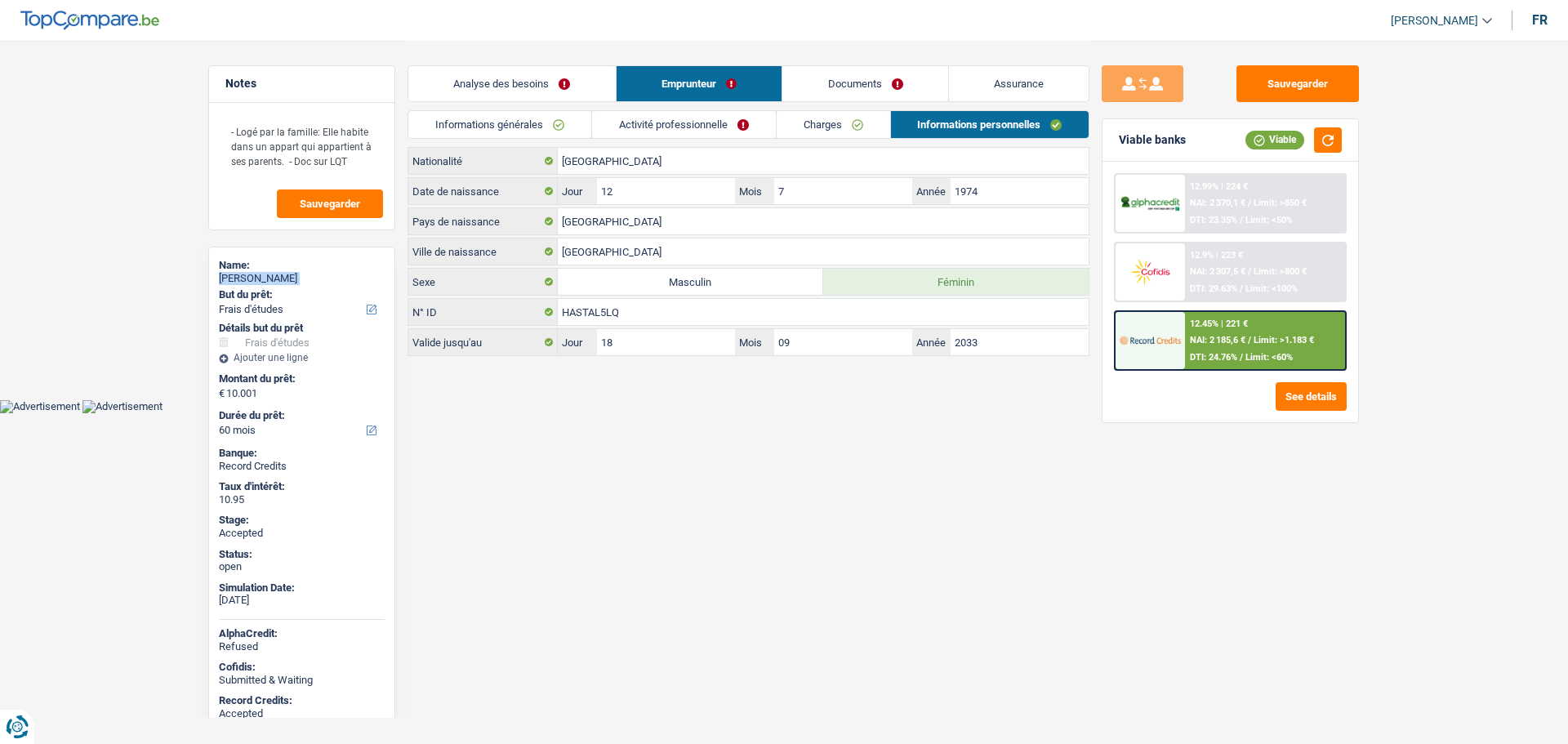
click at [526, 120] on link "Informations générales" at bounding box center [499, 125] width 183 height 27
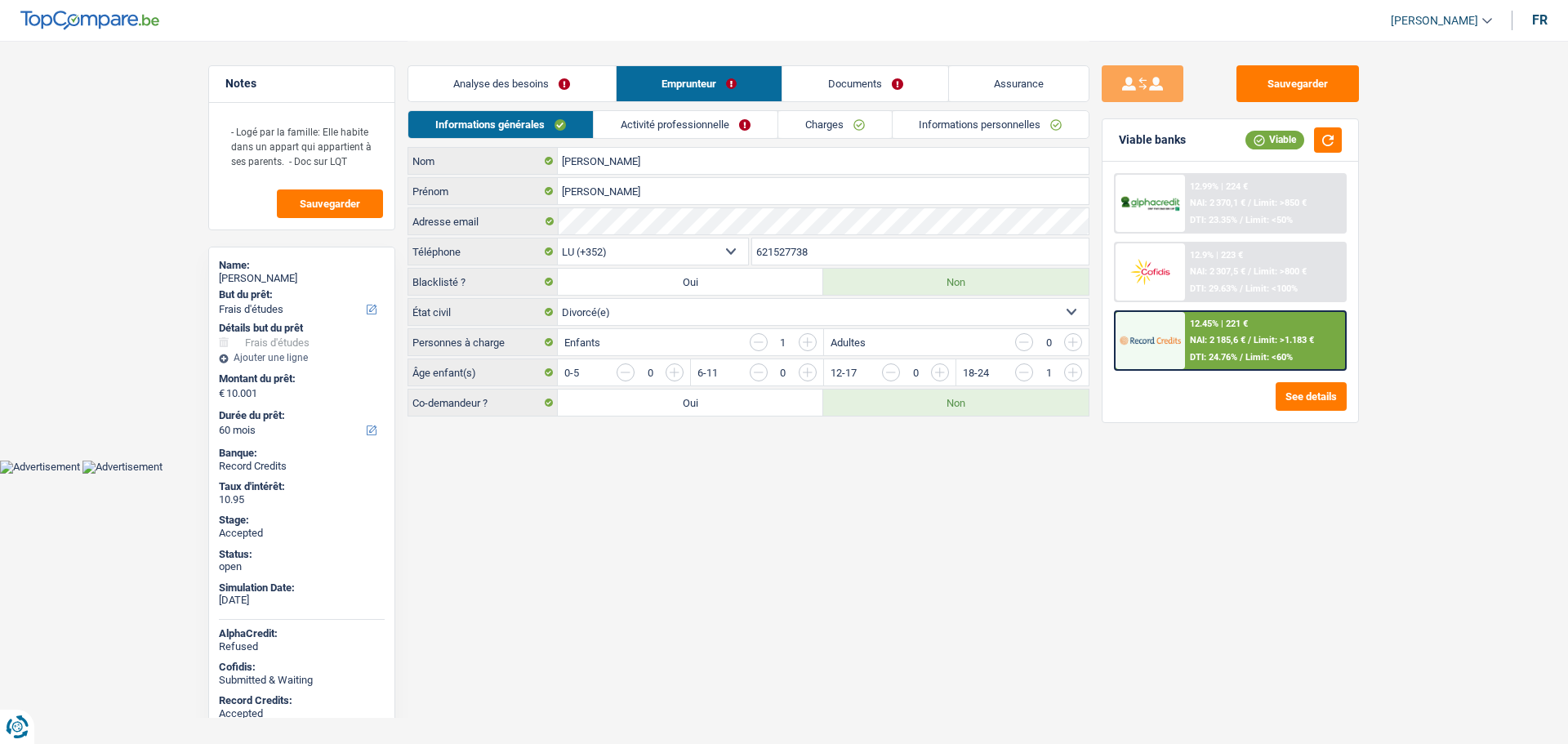
click at [807, 245] on input "621527738" at bounding box center [920, 251] width 337 height 26
